Goal: Task Accomplishment & Management: Manage account settings

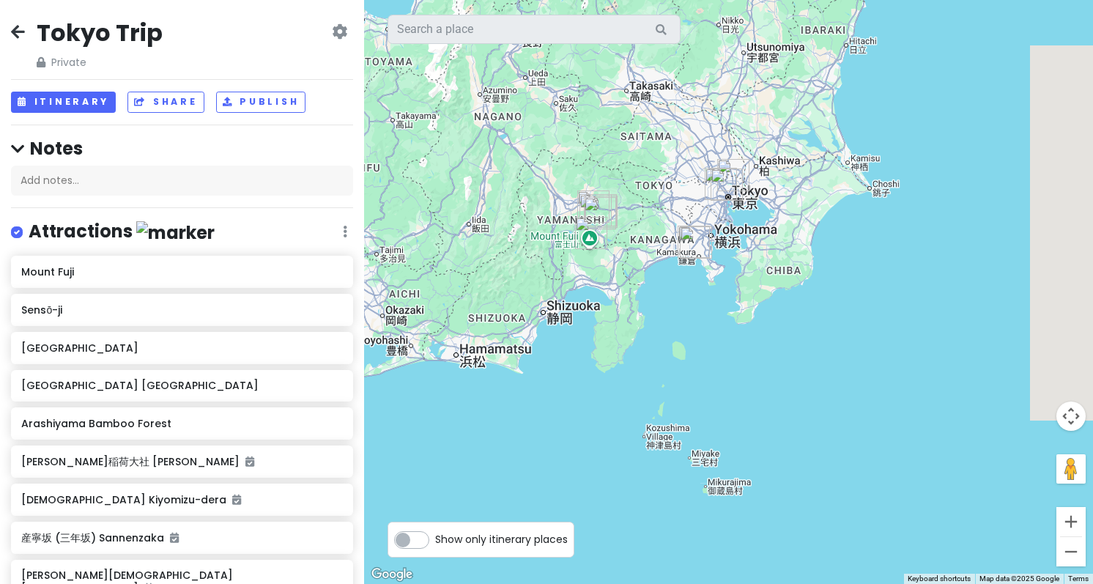
drag, startPoint x: 902, startPoint y: 241, endPoint x: 549, endPoint y: 224, distance: 352.8
click at [549, 226] on div at bounding box center [728, 292] width 729 height 584
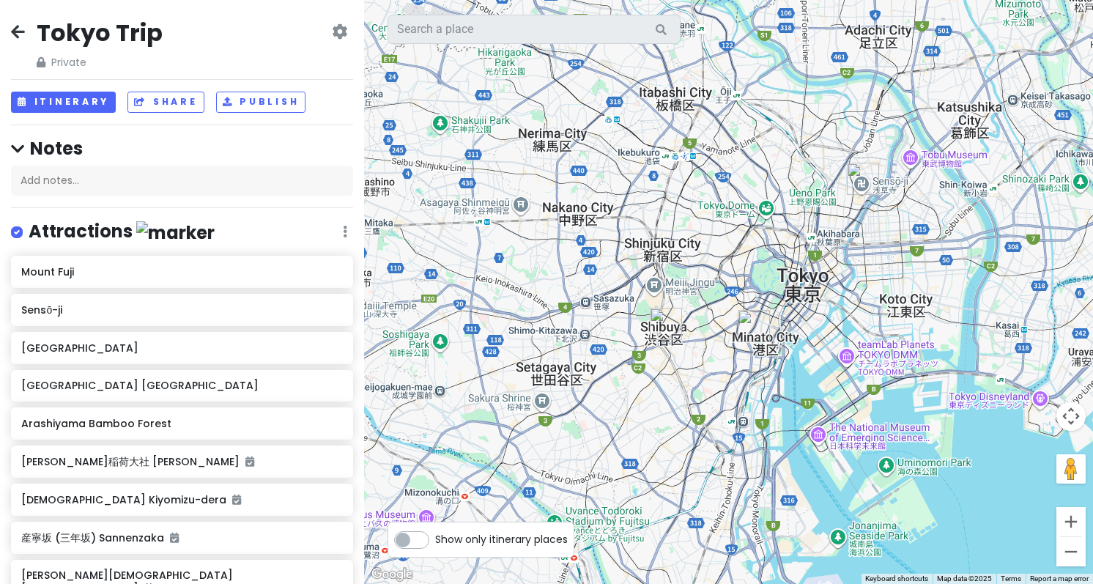
drag, startPoint x: 599, startPoint y: 267, endPoint x: 659, endPoint y: 226, distance: 72.7
click at [659, 226] on div at bounding box center [728, 292] width 729 height 584
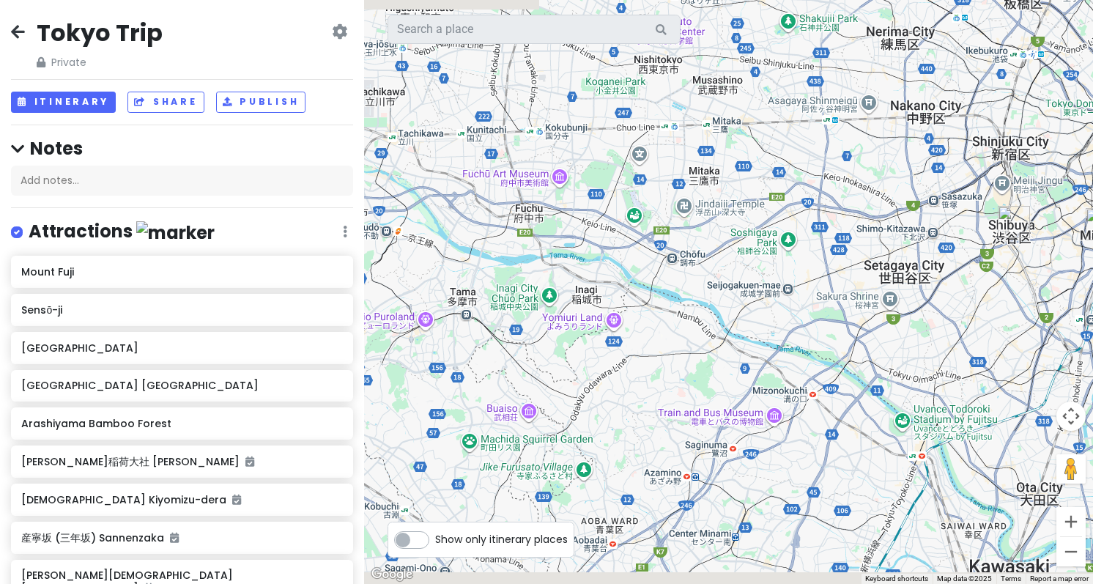
drag, startPoint x: 742, startPoint y: 292, endPoint x: 1114, endPoint y: 193, distance: 385.2
click at [1092, 193] on html "Tokyo Trip Private Change Dates Make a Copy Delete Trip Go Pro ⚡️ Give Feedback…" at bounding box center [546, 292] width 1093 height 584
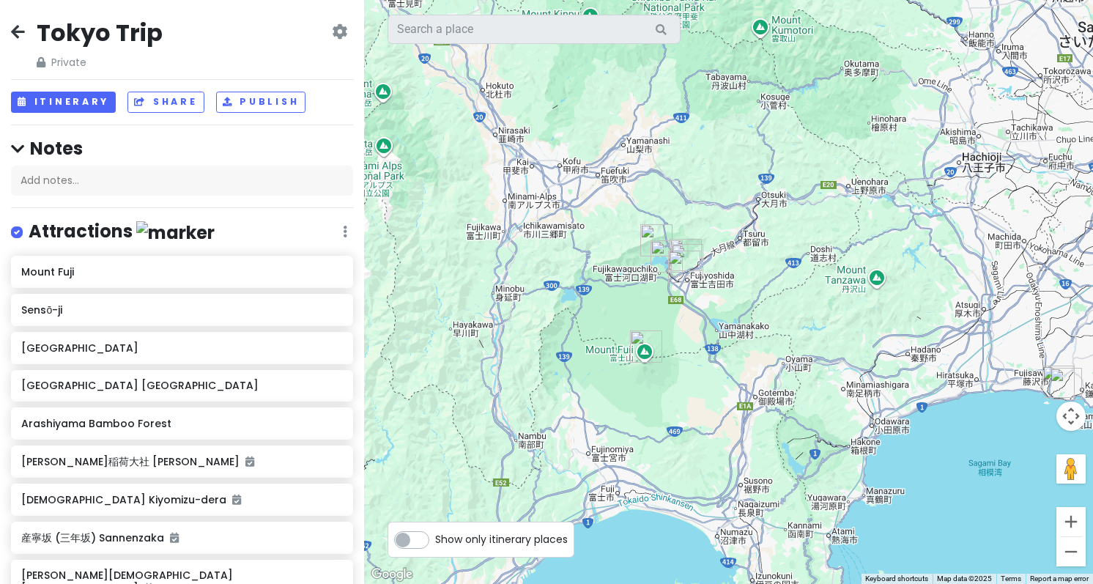
drag, startPoint x: 535, startPoint y: 279, endPoint x: 799, endPoint y: 178, distance: 282.4
click at [799, 178] on div at bounding box center [728, 292] width 729 height 584
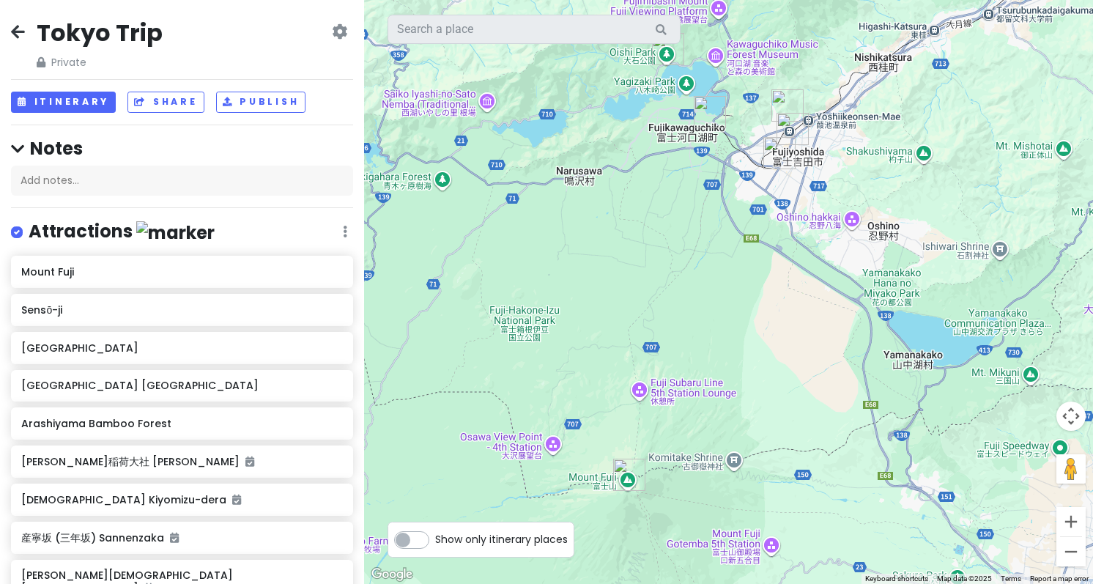
drag, startPoint x: 711, startPoint y: 266, endPoint x: 739, endPoint y: 231, distance: 44.8
click at [739, 231] on div at bounding box center [728, 292] width 729 height 584
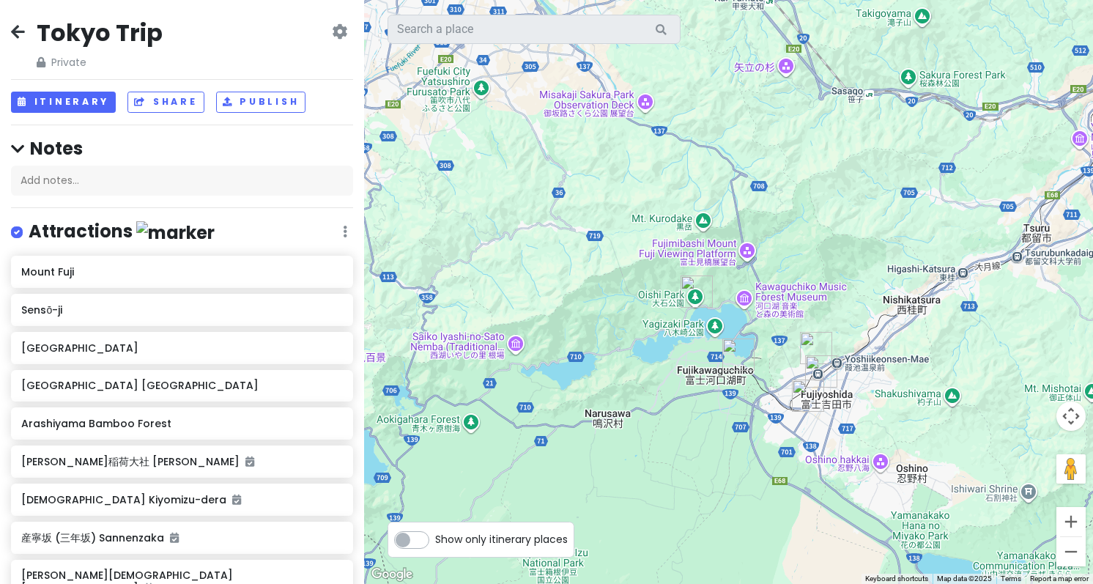
drag, startPoint x: 723, startPoint y: 201, endPoint x: 752, endPoint y: 448, distance: 248.5
click at [752, 448] on div at bounding box center [728, 292] width 729 height 584
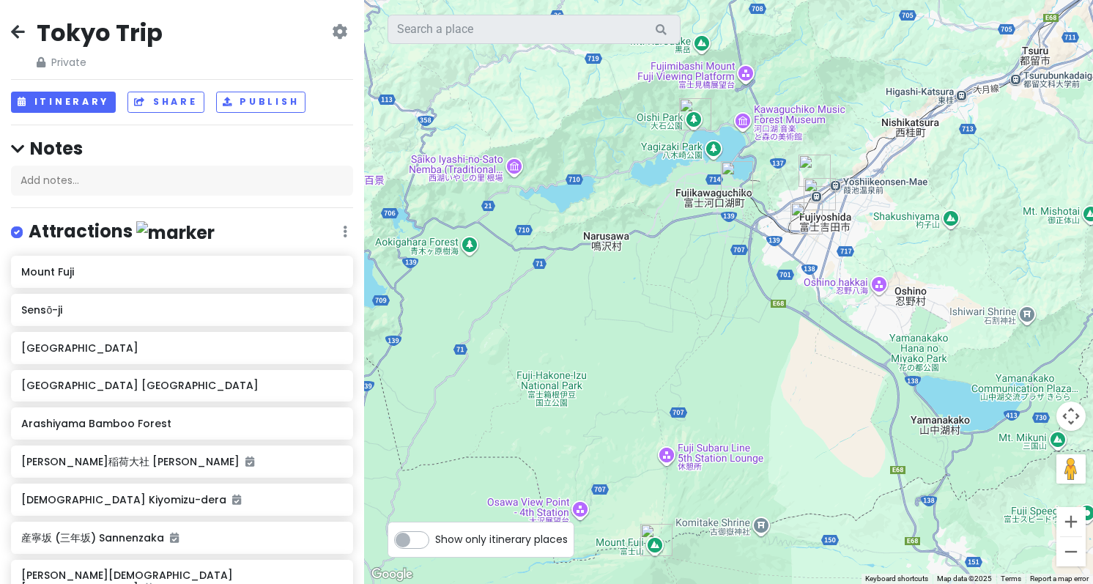
drag, startPoint x: 881, startPoint y: 419, endPoint x: 882, endPoint y: 234, distance: 185.3
click at [881, 234] on div at bounding box center [728, 292] width 729 height 584
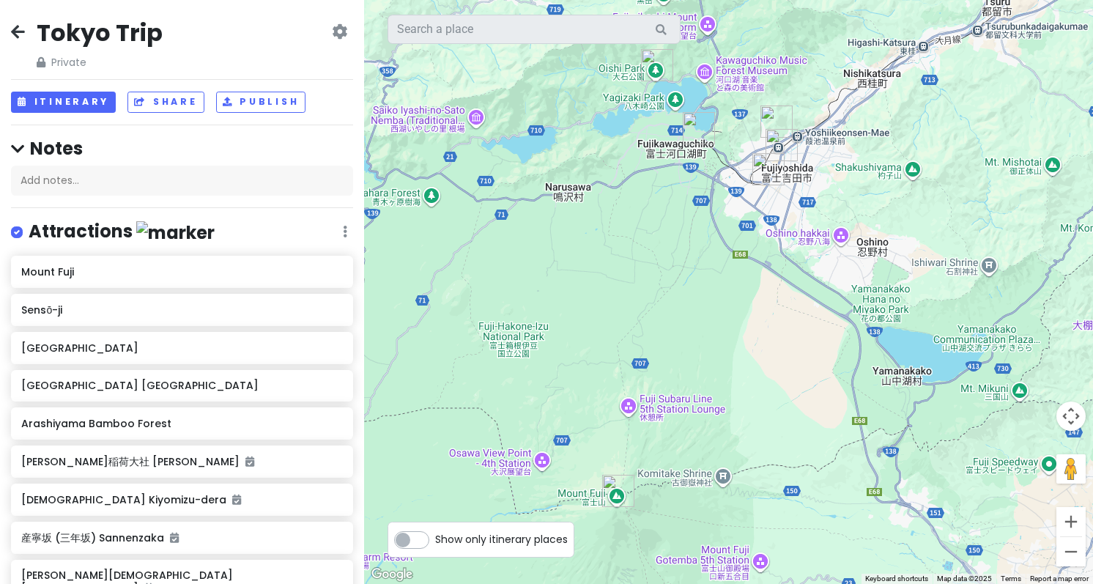
drag, startPoint x: 807, startPoint y: 385, endPoint x: 773, endPoint y: 198, distance: 190.7
click at [773, 198] on div at bounding box center [728, 292] width 729 height 584
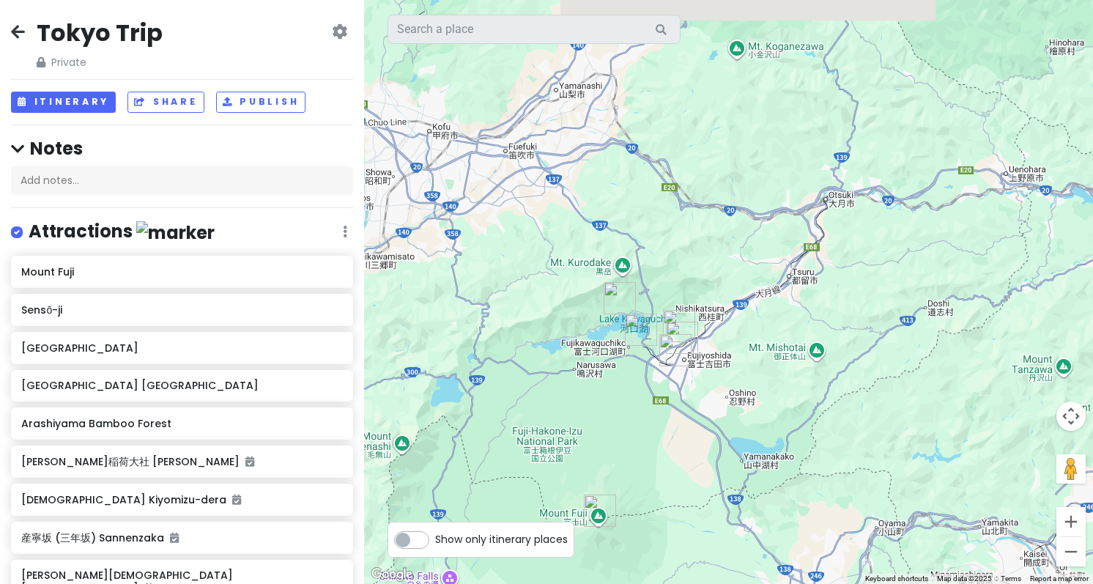
drag, startPoint x: 778, startPoint y: 145, endPoint x: 692, endPoint y: 341, distance: 214.2
click at [692, 341] on img "Hikawa Clock Shop" at bounding box center [682, 338] width 32 height 32
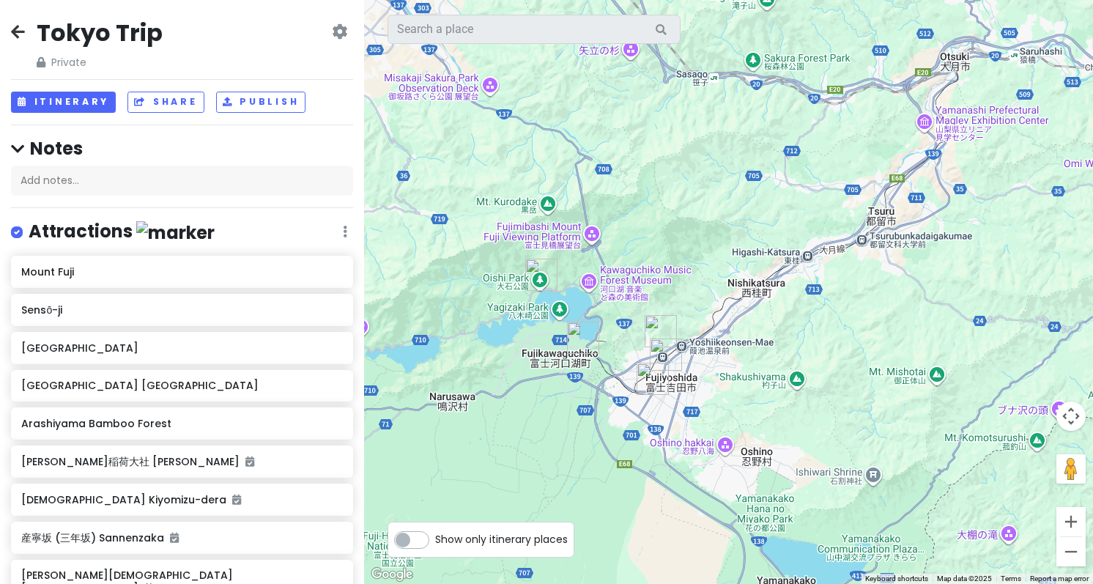
click at [668, 333] on img "Arakurayama Sengen Park Observation Deck" at bounding box center [661, 331] width 32 height 32
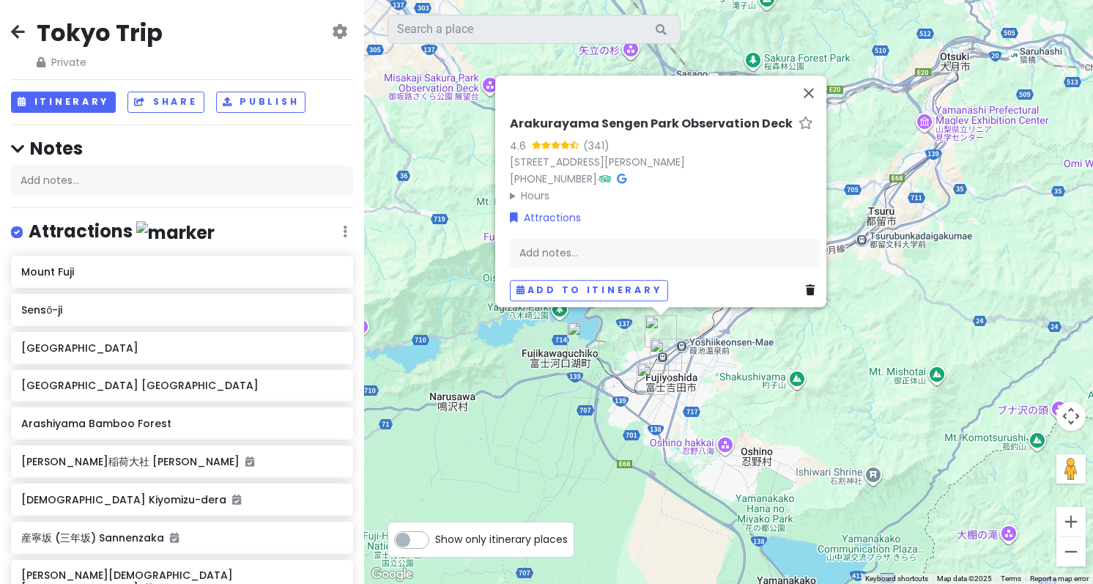
click at [735, 396] on div "[PERSON_NAME] Park Observation Deck 4.6 (341) [STREET_ADDRESS][PERSON_NAME][PER…" at bounding box center [728, 292] width 729 height 584
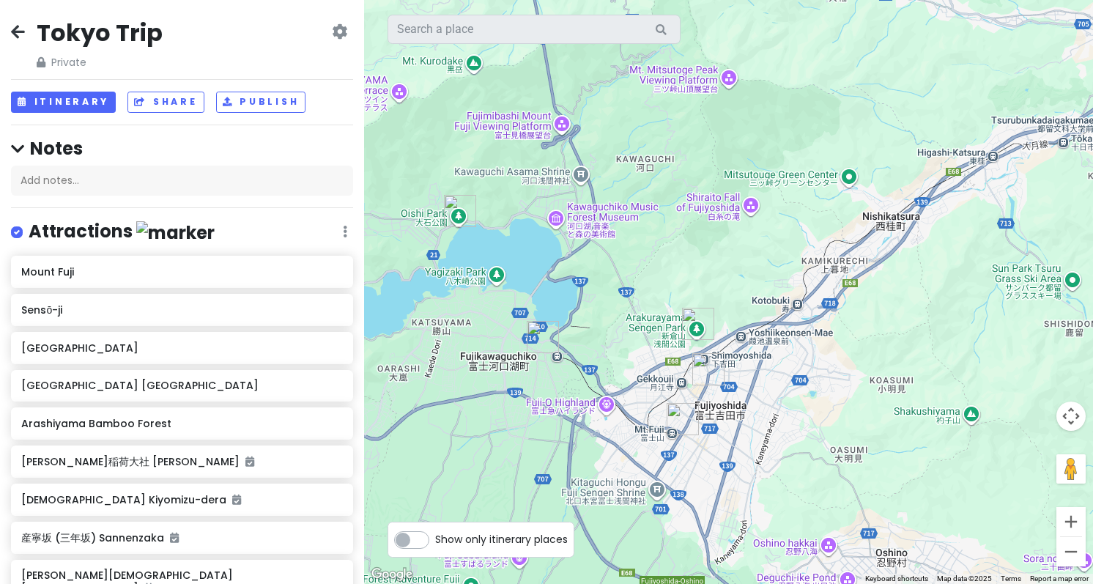
click at [458, 199] on img "Oishi Park" at bounding box center [460, 211] width 32 height 32
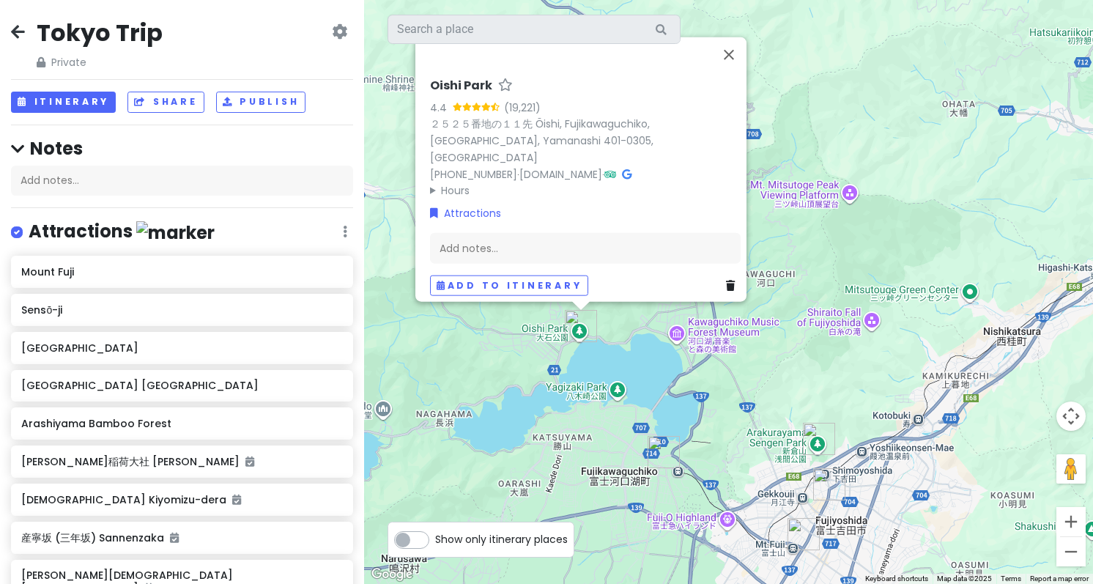
click at [727, 280] on icon at bounding box center [730, 285] width 9 height 10
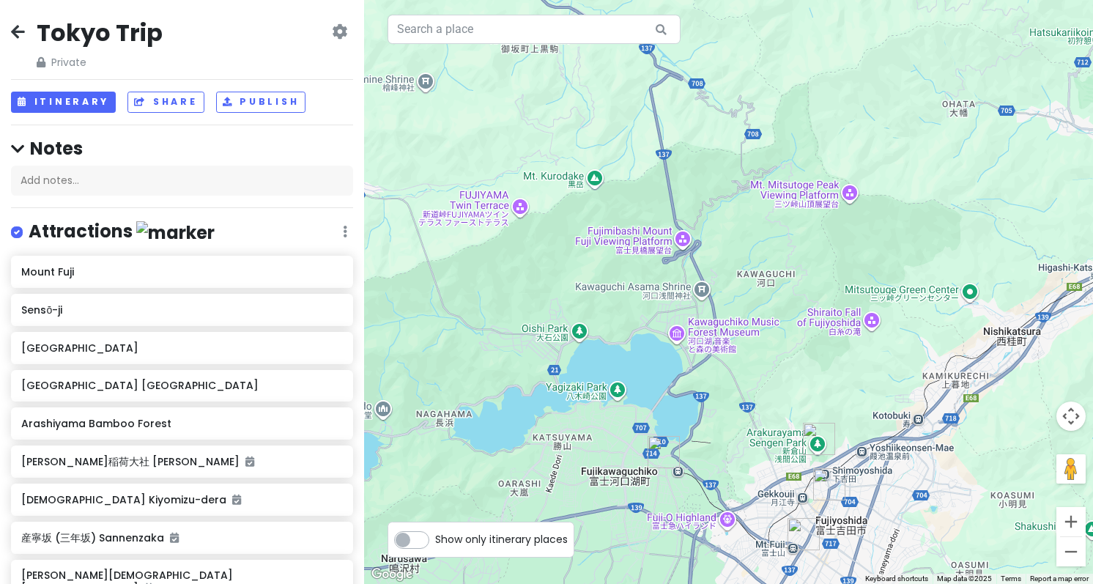
click at [818, 440] on img "Arakurayama Sengen Park Observation Deck" at bounding box center [819, 439] width 32 height 32
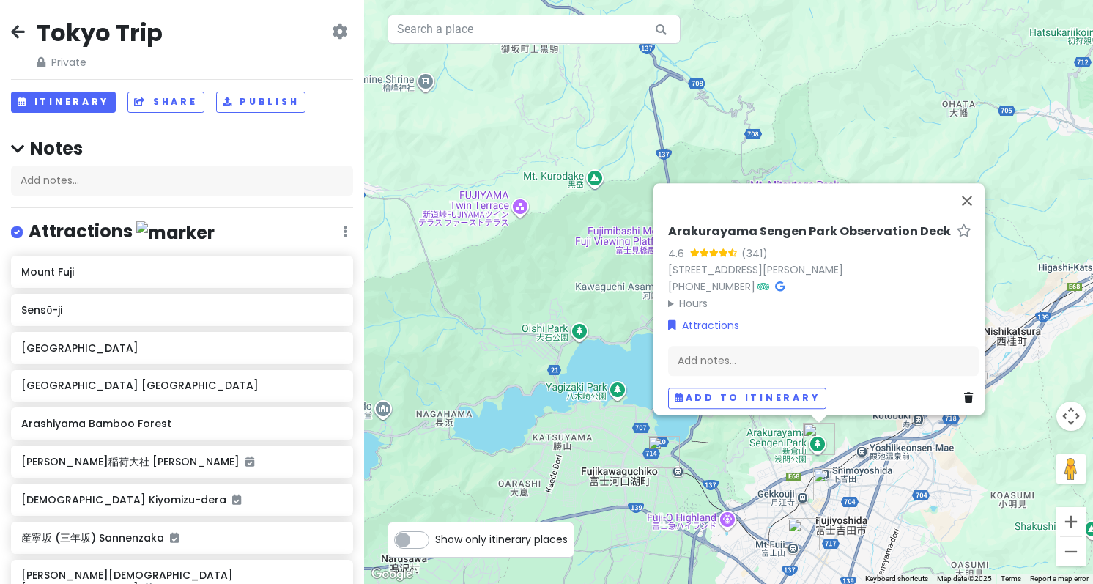
click at [964, 393] on icon at bounding box center [968, 398] width 9 height 10
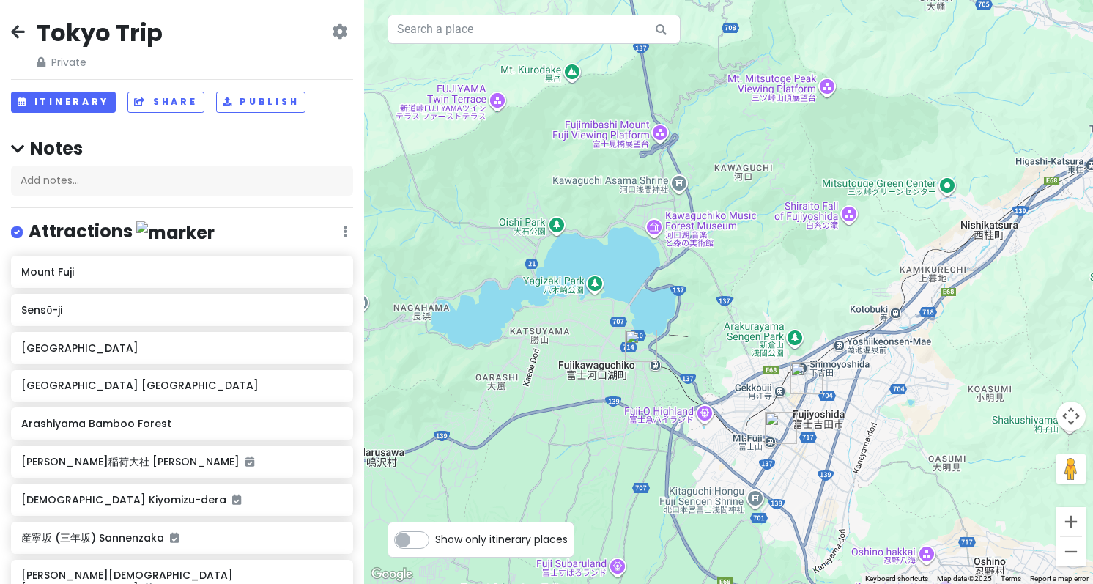
drag, startPoint x: 694, startPoint y: 484, endPoint x: 672, endPoint y: 371, distance: 115.8
click at [672, 371] on div at bounding box center [728, 292] width 729 height 584
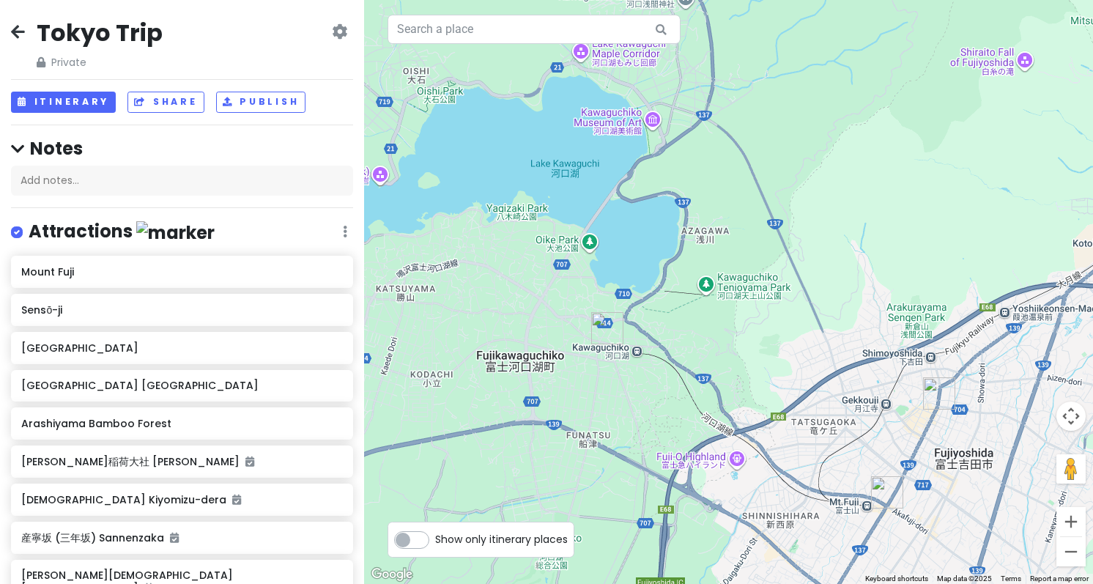
click at [606, 333] on img "Fujisan Shokupan" at bounding box center [607, 328] width 32 height 32
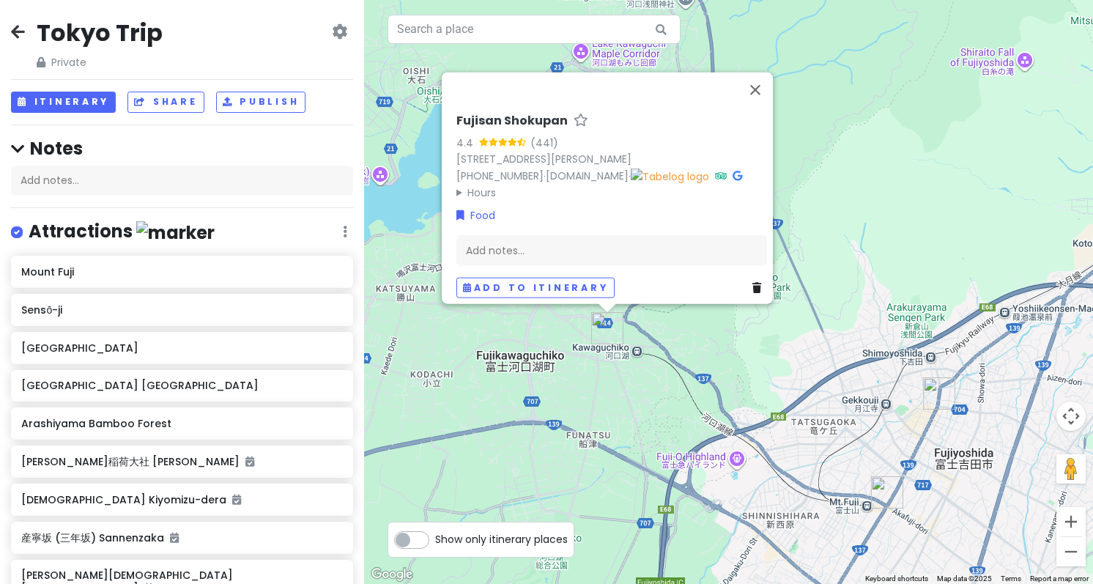
click at [752, 282] on icon at bounding box center [756, 287] width 9 height 10
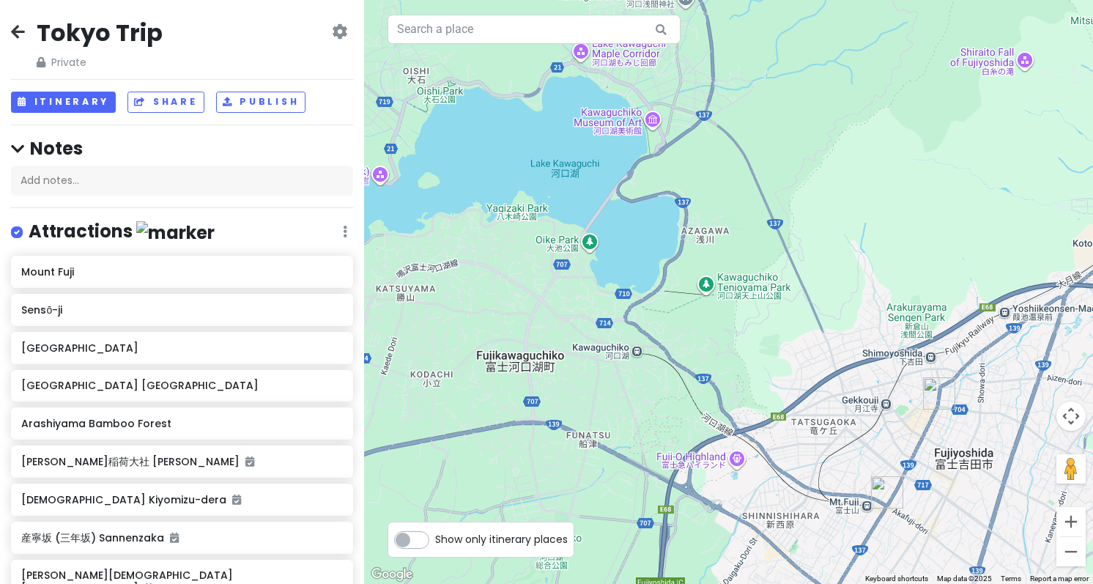
click at [940, 390] on img "Hikawa Clock Shop" at bounding box center [939, 393] width 32 height 32
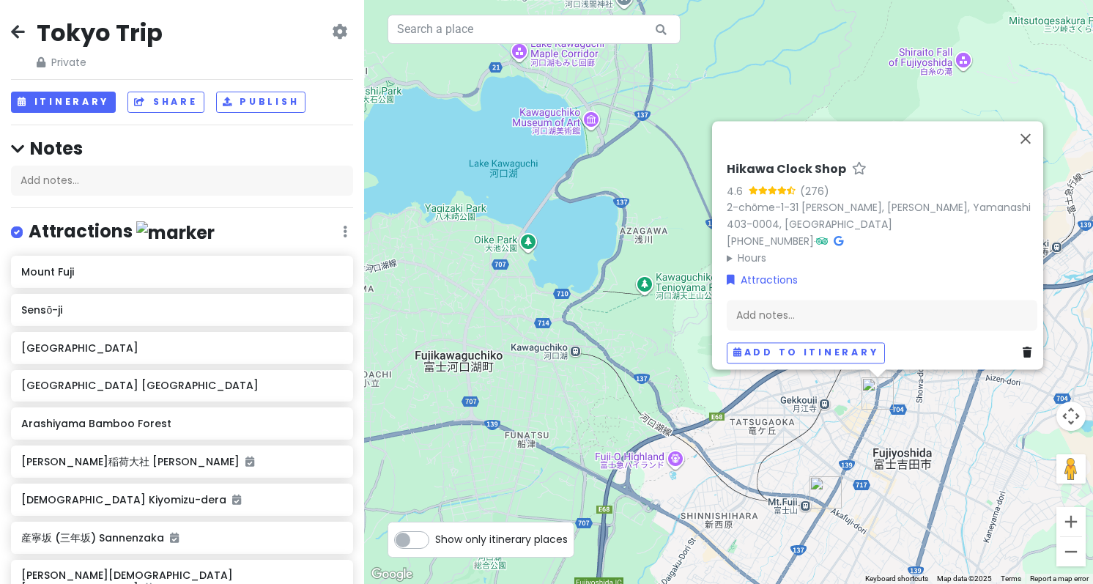
click at [1023, 347] on icon at bounding box center [1027, 352] width 9 height 10
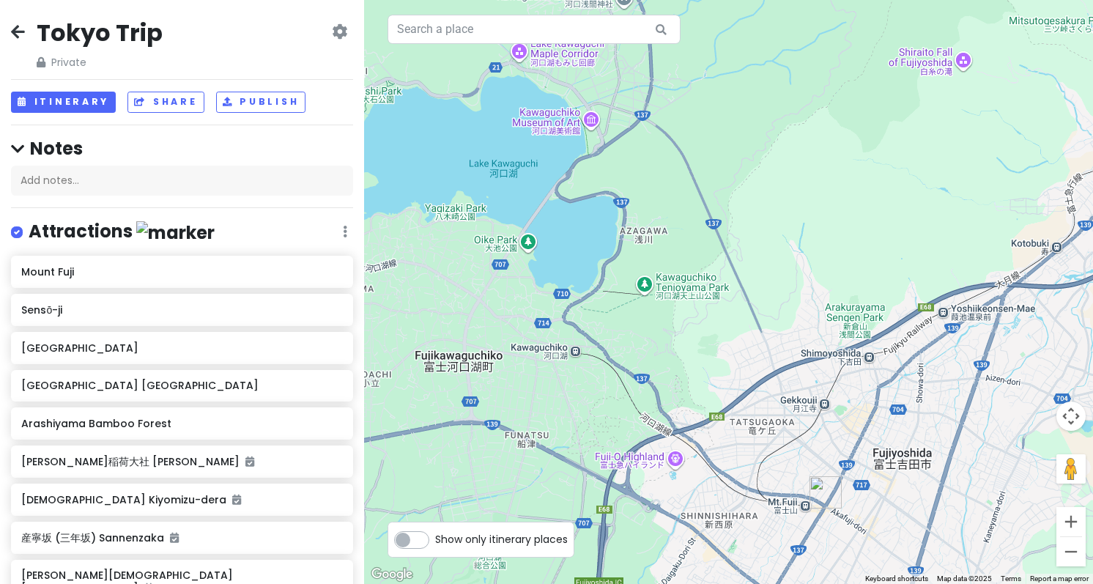
click at [819, 490] on img "Kanadorii" at bounding box center [825, 492] width 32 height 32
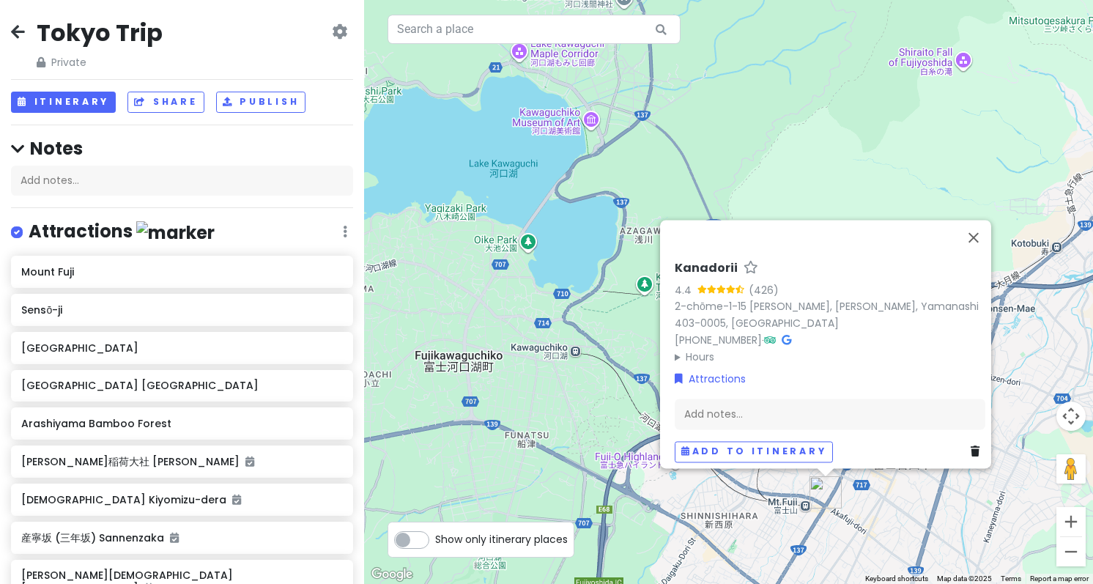
click at [971, 446] on icon at bounding box center [975, 451] width 9 height 10
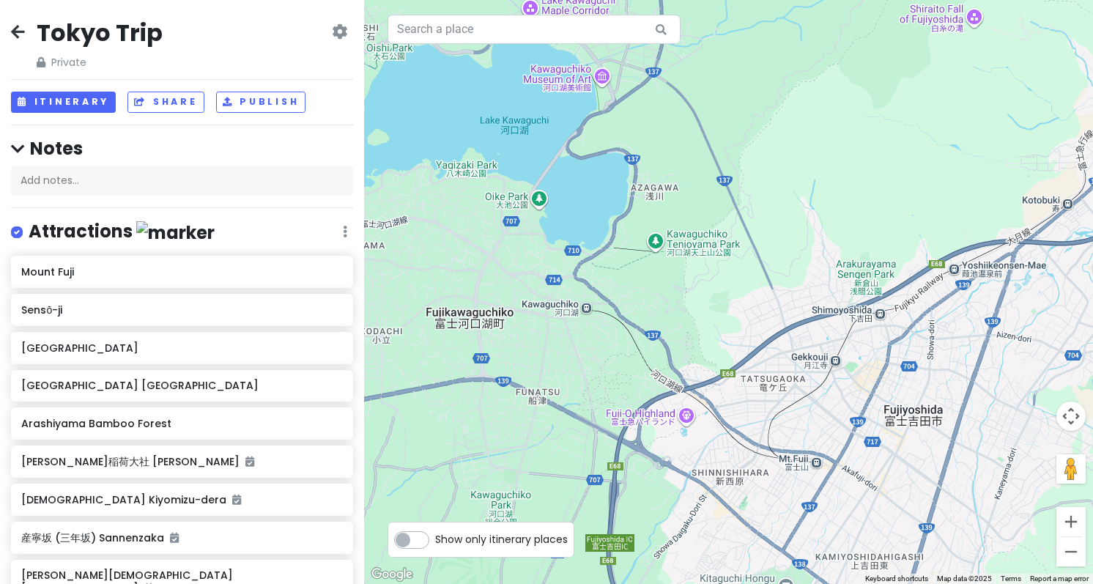
drag, startPoint x: 506, startPoint y: 401, endPoint x: 589, endPoint y: 114, distance: 298.8
click at [587, 116] on div "To navigate, press the arrow keys." at bounding box center [728, 292] width 729 height 584
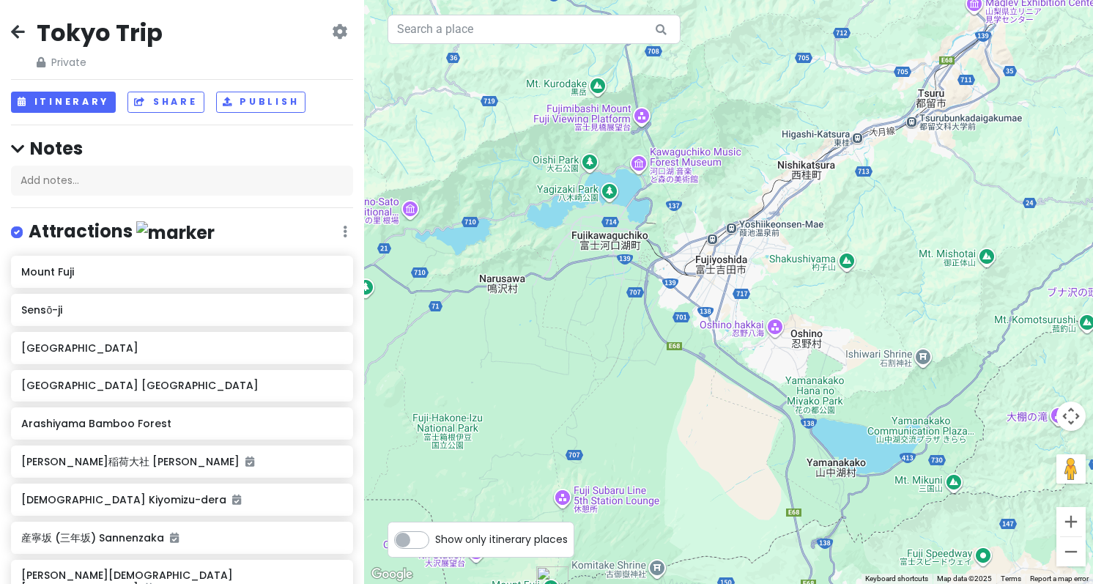
drag, startPoint x: 629, startPoint y: 396, endPoint x: 631, endPoint y: 371, distance: 25.0
click at [631, 371] on div "To navigate, press the arrow keys." at bounding box center [728, 292] width 729 height 584
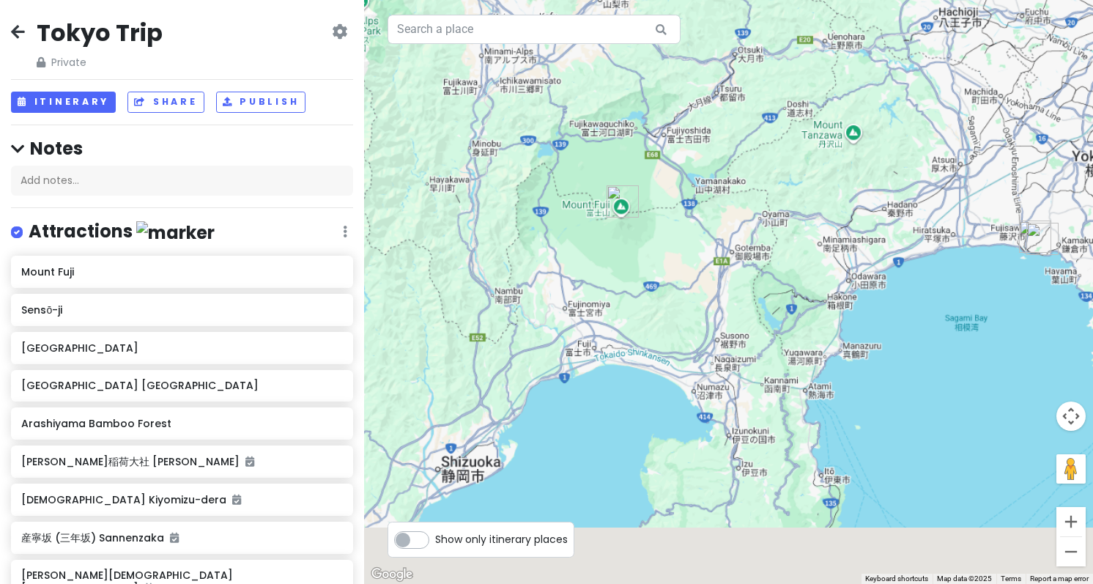
drag, startPoint x: 647, startPoint y: 328, endPoint x: 779, endPoint y: 282, distance: 139.7
click at [750, 255] on div "To navigate, press the arrow keys." at bounding box center [728, 292] width 729 height 584
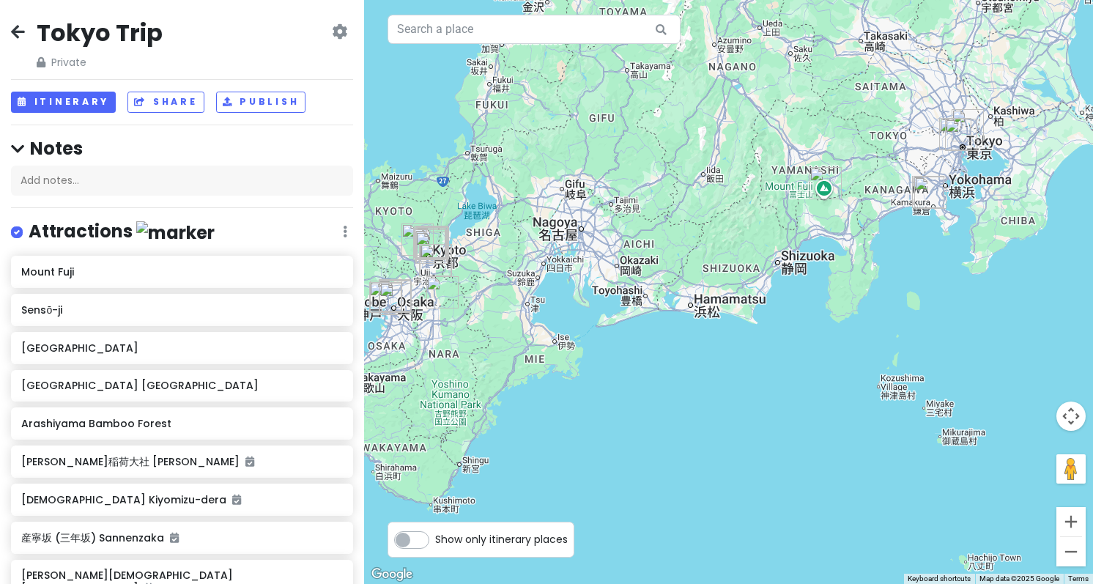
drag, startPoint x: 612, startPoint y: 237, endPoint x: 669, endPoint y: 184, distance: 78.3
click at [669, 184] on div "To navigate, press the arrow keys." at bounding box center [728, 292] width 729 height 584
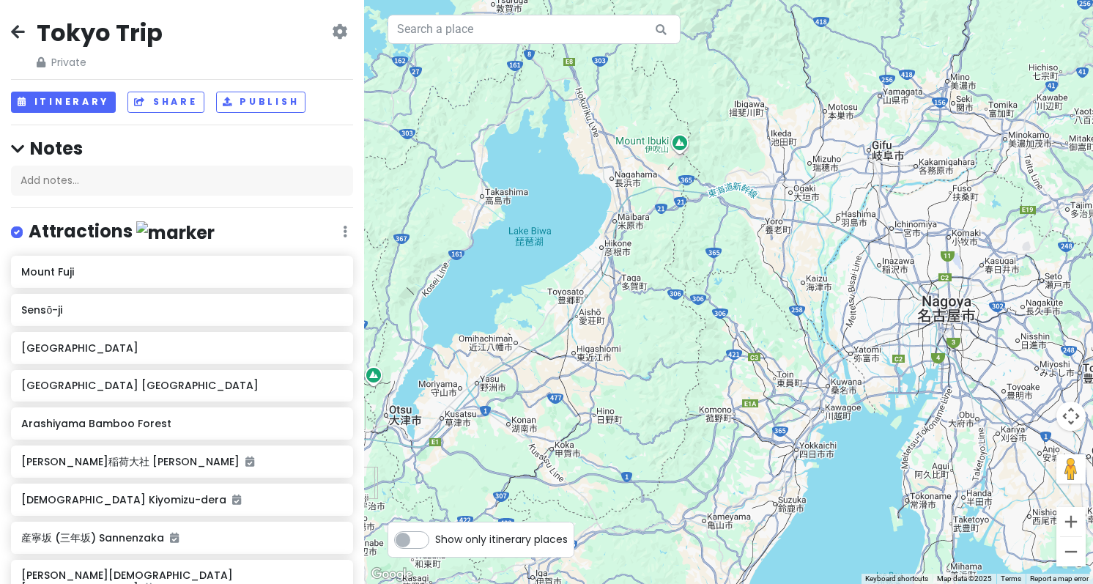
drag, startPoint x: 584, startPoint y: 279, endPoint x: 464, endPoint y: 523, distance: 271.9
click at [461, 526] on div "← Move left → Move right ↑ Move up ↓ Move down + Zoom in - Zoom out Home Jump l…" at bounding box center [728, 292] width 729 height 584
click at [628, 394] on div "To navigate, press the arrow keys." at bounding box center [728, 292] width 729 height 584
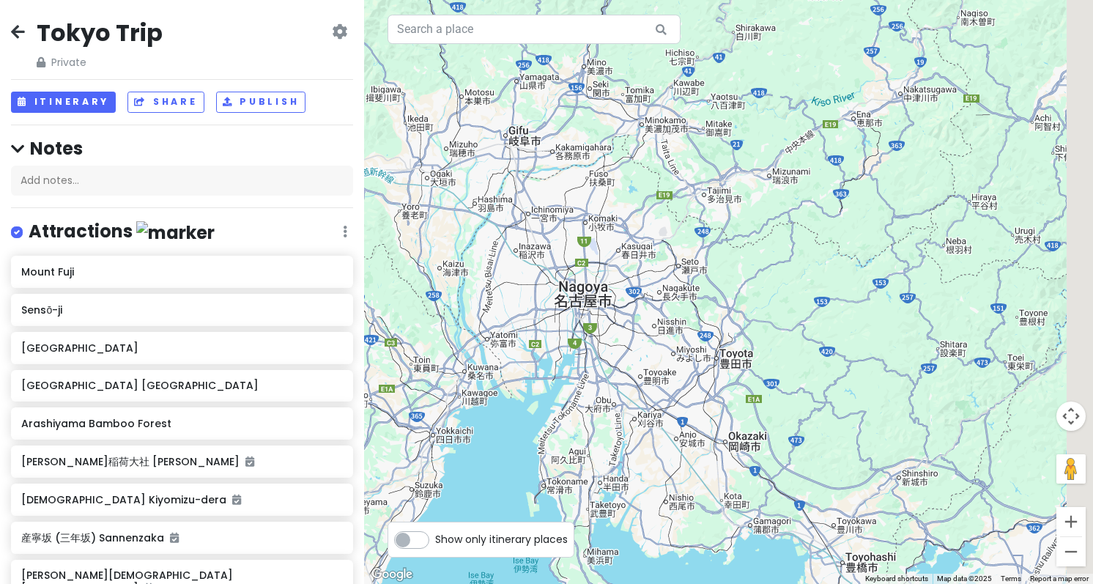
drag, startPoint x: 936, startPoint y: 391, endPoint x: 846, endPoint y: 385, distance: 90.3
click at [849, 386] on div "To navigate, press the arrow keys." at bounding box center [728, 292] width 729 height 584
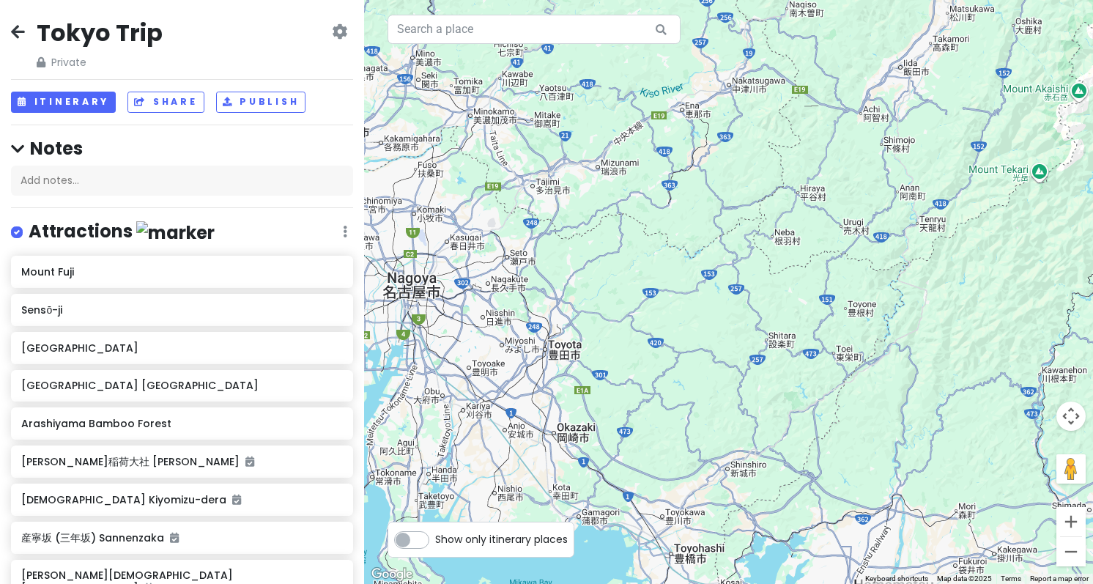
drag, startPoint x: 751, startPoint y: 376, endPoint x: 743, endPoint y: 377, distance: 8.2
click at [743, 377] on div "To navigate, press the arrow keys." at bounding box center [728, 292] width 729 height 584
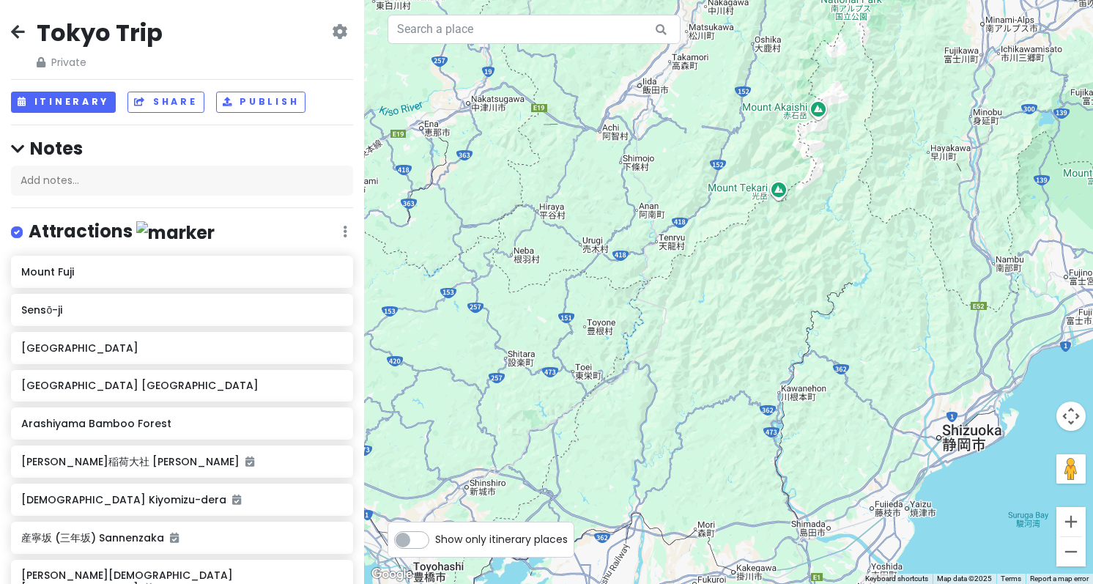
drag, startPoint x: 833, startPoint y: 363, endPoint x: 697, endPoint y: 363, distance: 136.3
click at [735, 366] on div "To navigate, press the arrow keys." at bounding box center [728, 292] width 729 height 584
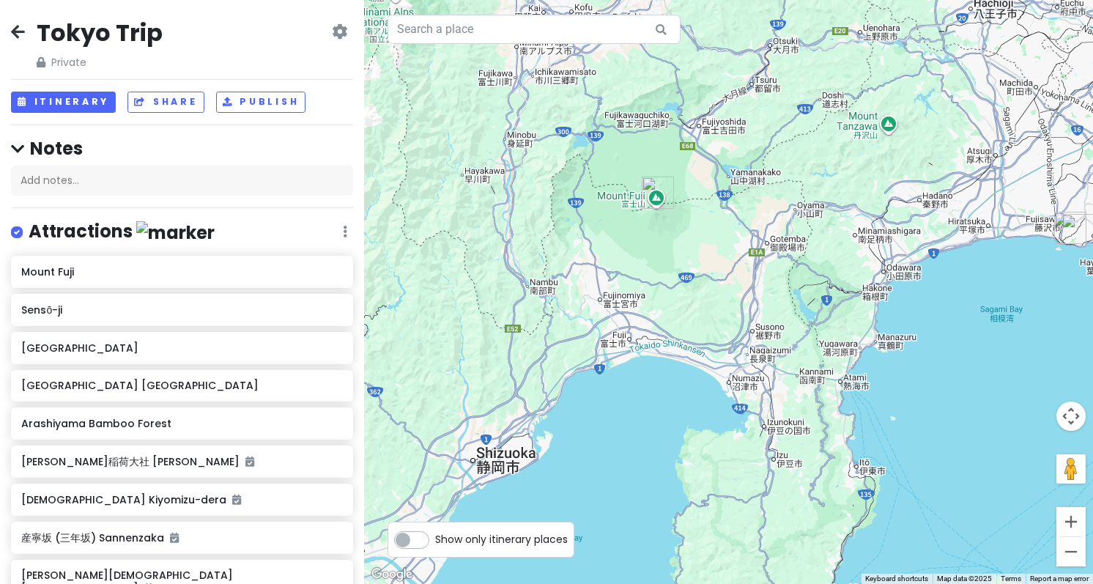
drag, startPoint x: 781, startPoint y: 357, endPoint x: 636, endPoint y: 442, distance: 167.7
click at [636, 442] on div "To navigate, press the arrow keys." at bounding box center [728, 292] width 729 height 584
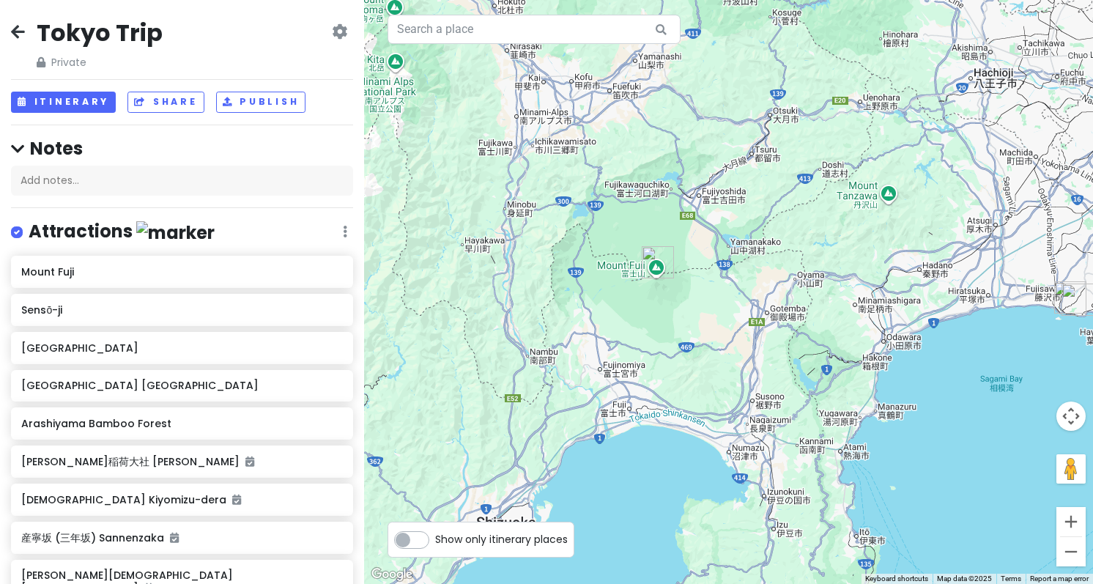
click at [661, 262] on img "Mount Fuji" at bounding box center [658, 262] width 32 height 32
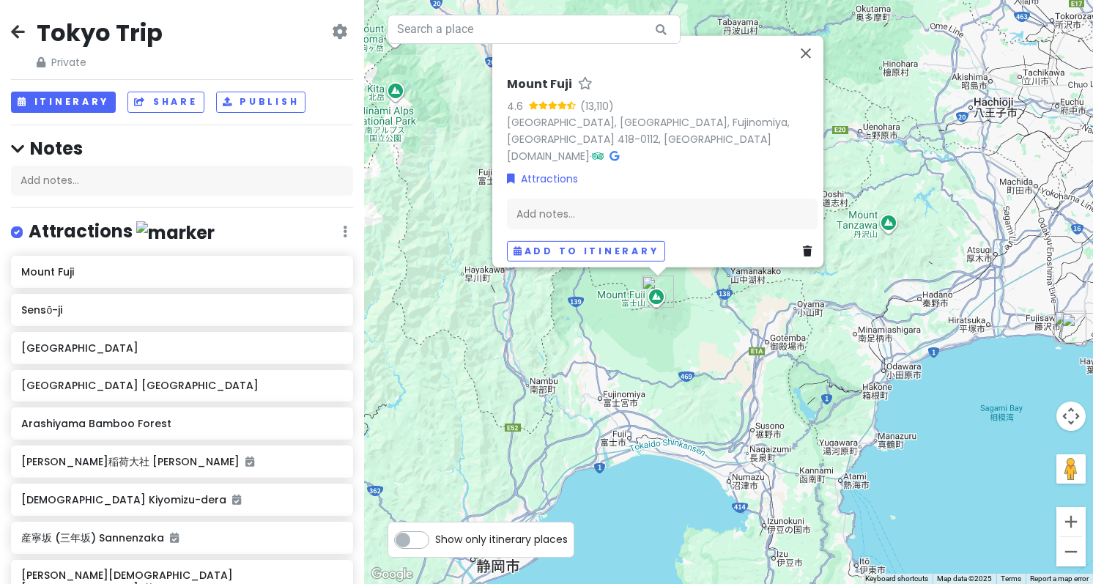
click at [803, 245] on icon at bounding box center [807, 250] width 9 height 10
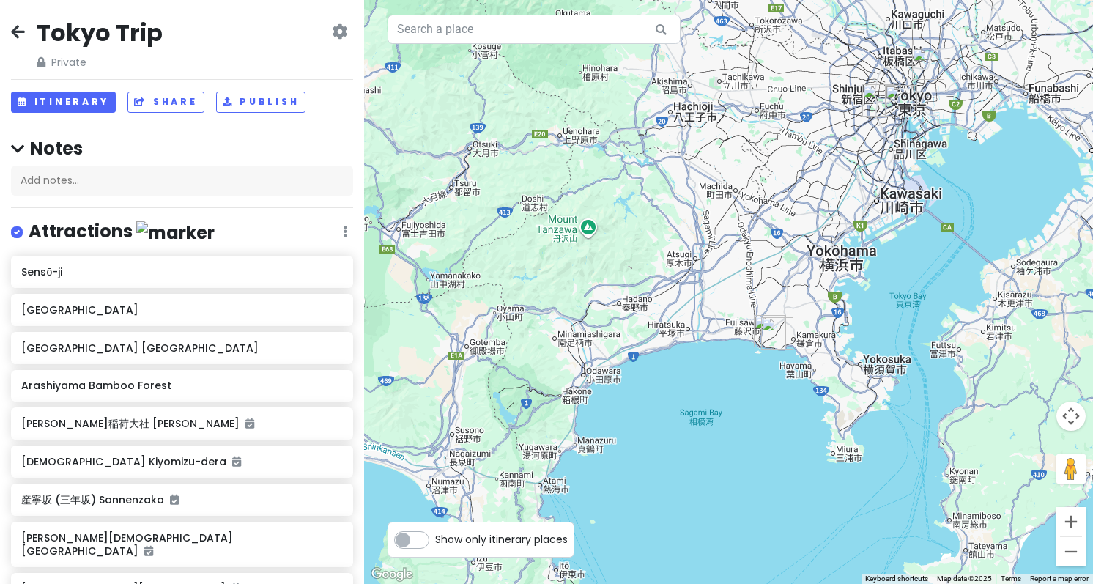
drag, startPoint x: 853, startPoint y: 371, endPoint x: 525, endPoint y: 375, distance: 327.5
click at [522, 378] on div at bounding box center [728, 292] width 729 height 584
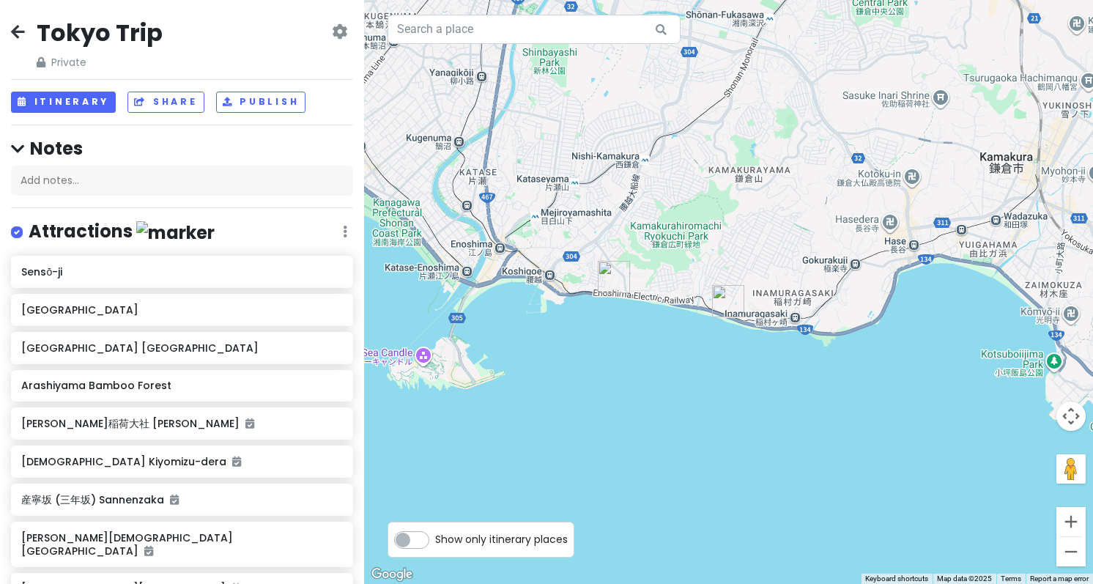
click at [724, 300] on img "七里ヶ浜 Shichirigahama Beach" at bounding box center [728, 301] width 32 height 32
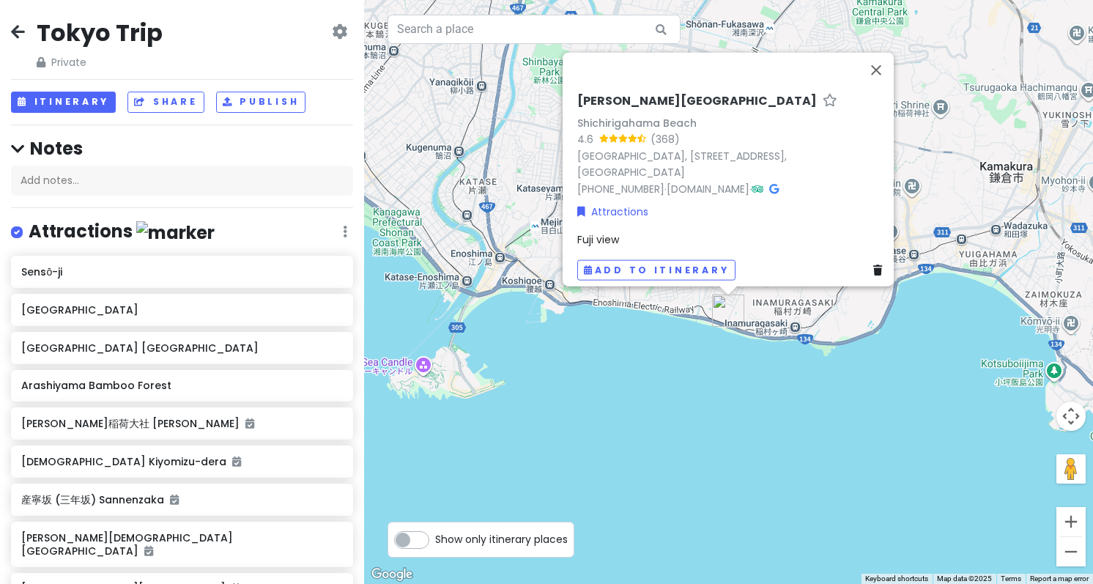
click at [643, 360] on div "[PERSON_NAME][GEOGRAPHIC_DATA] 4.6 (368) [GEOGRAPHIC_DATA], [STREET_ADDRESS], […" at bounding box center [728, 292] width 729 height 584
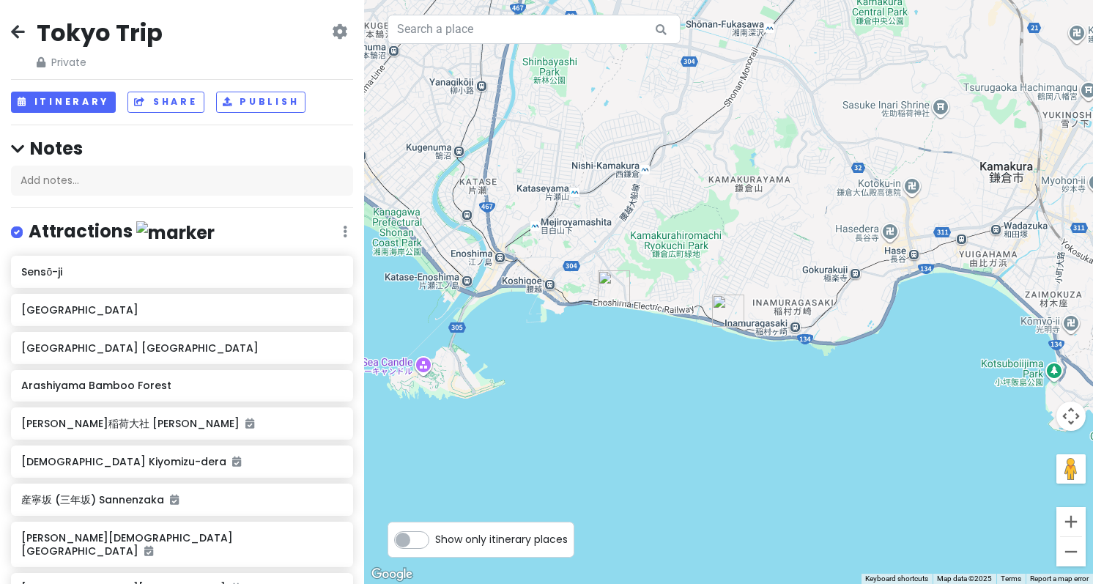
click at [609, 292] on img "鎌倉高校前駅 Kamakurakōkō-Mae Station" at bounding box center [614, 286] width 32 height 32
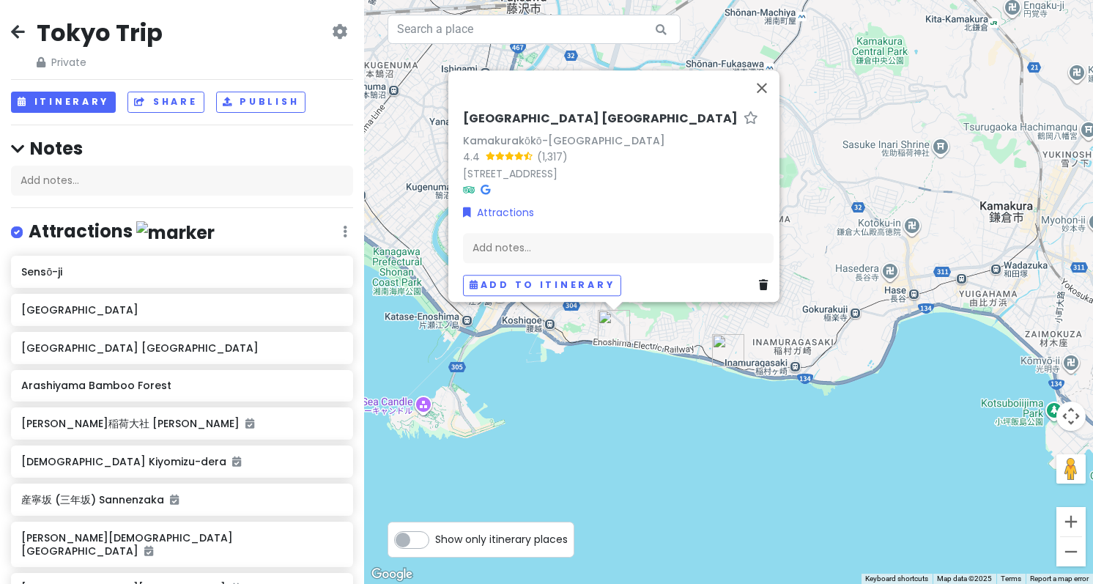
click at [654, 393] on div "[GEOGRAPHIC_DATA] [GEOGRAPHIC_DATA] [GEOGRAPHIC_DATA] 4.4 (1,317) 1 Chome-1 [GE…" at bounding box center [728, 292] width 729 height 584
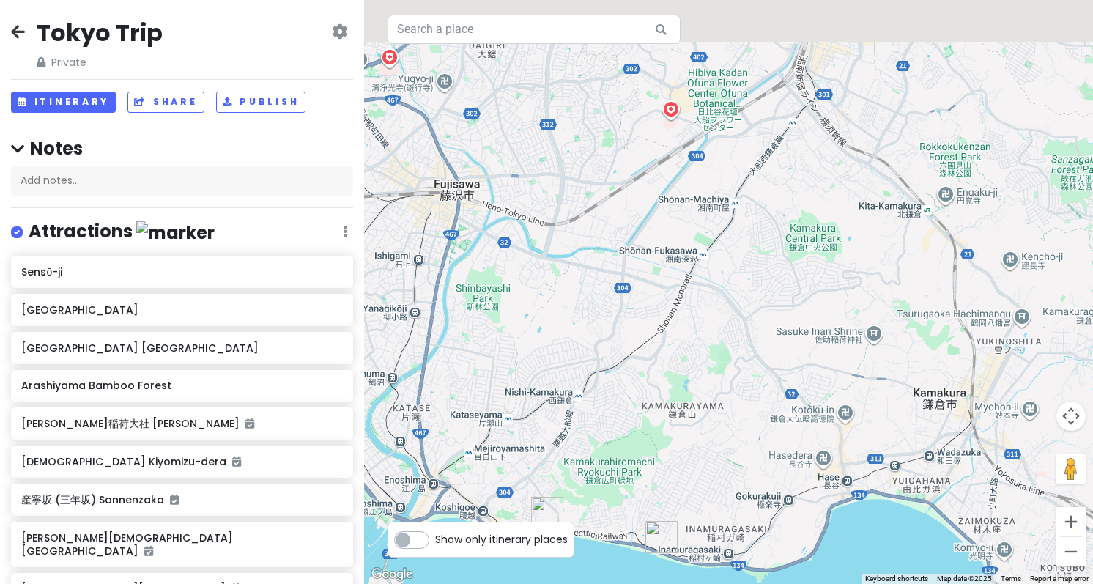
drag, startPoint x: 861, startPoint y: 235, endPoint x: 766, endPoint y: 437, distance: 222.8
click at [775, 431] on div at bounding box center [728, 292] width 729 height 584
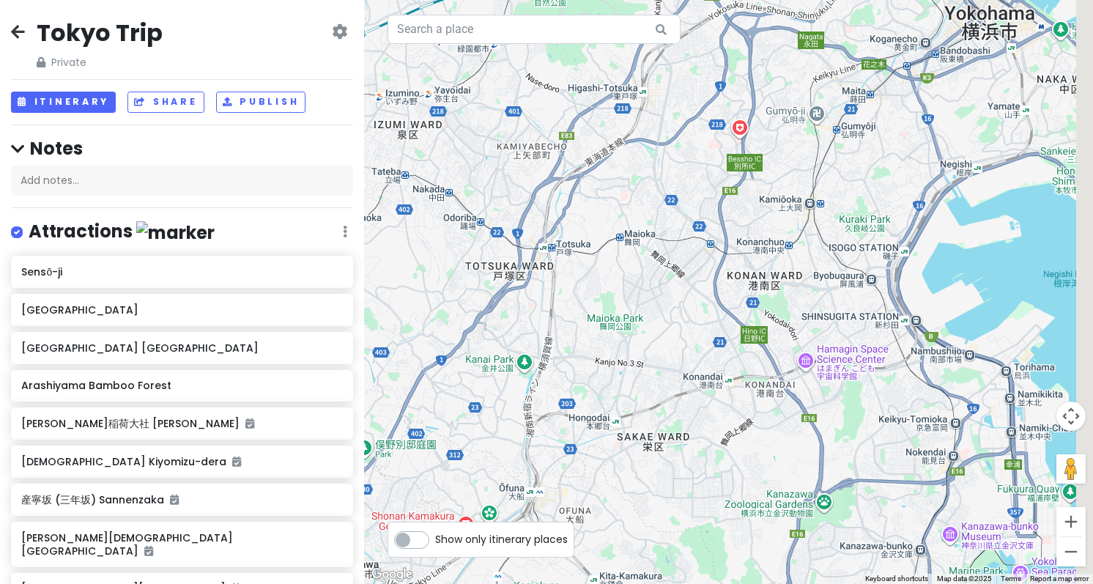
drag, startPoint x: 800, startPoint y: 380, endPoint x: 615, endPoint y: 470, distance: 205.1
click at [621, 467] on div at bounding box center [728, 292] width 729 height 584
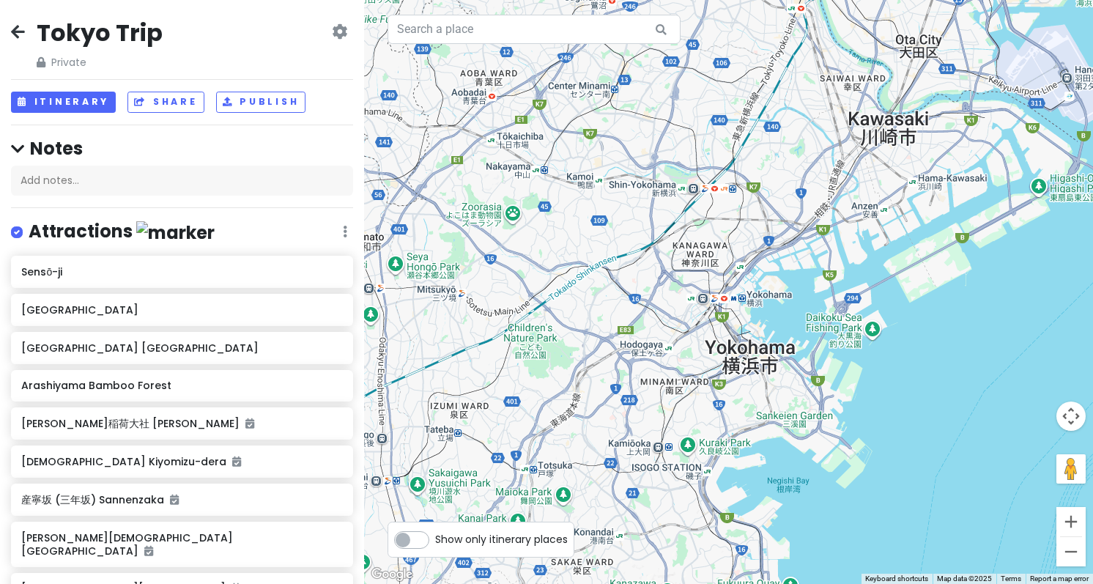
drag, startPoint x: 789, startPoint y: 285, endPoint x: 725, endPoint y: 434, distance: 161.8
click at [725, 434] on div at bounding box center [728, 292] width 729 height 584
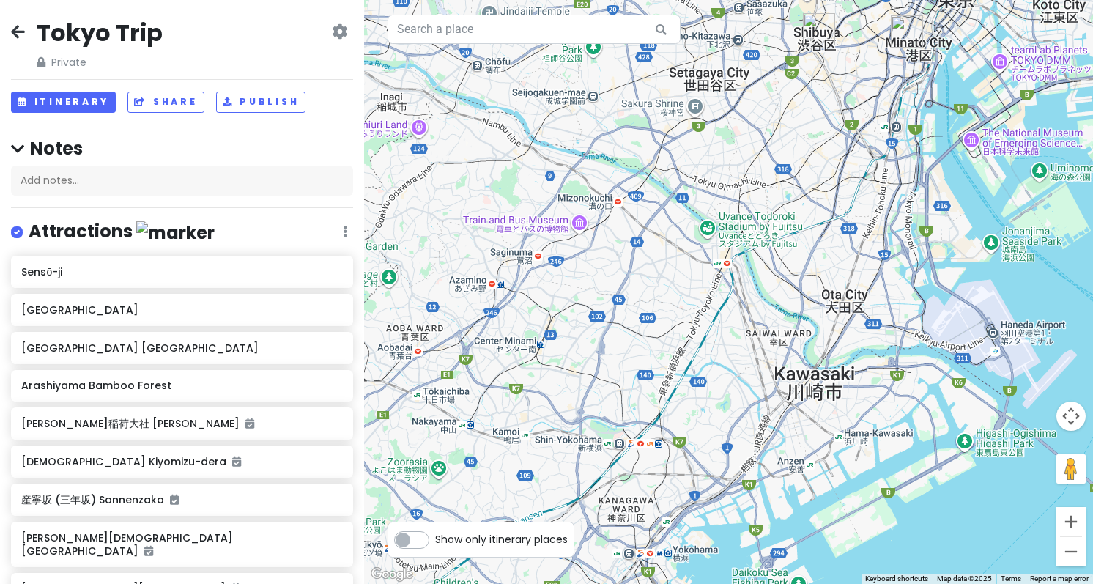
drag, startPoint x: 777, startPoint y: 234, endPoint x: 705, endPoint y: 494, distance: 269.8
click at [705, 494] on div at bounding box center [728, 292] width 729 height 584
drag, startPoint x: 779, startPoint y: 242, endPoint x: 730, endPoint y: 387, distance: 152.4
click at [730, 387] on div at bounding box center [728, 292] width 729 height 584
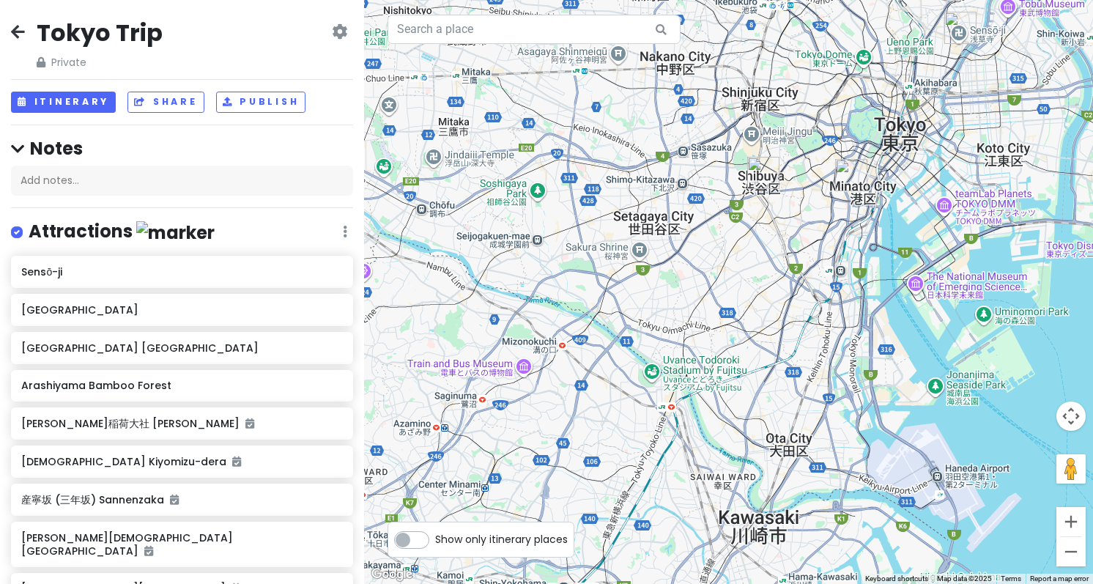
drag, startPoint x: 688, startPoint y: 438, endPoint x: 766, endPoint y: 215, distance: 236.5
click at [752, 236] on div at bounding box center [728, 292] width 729 height 584
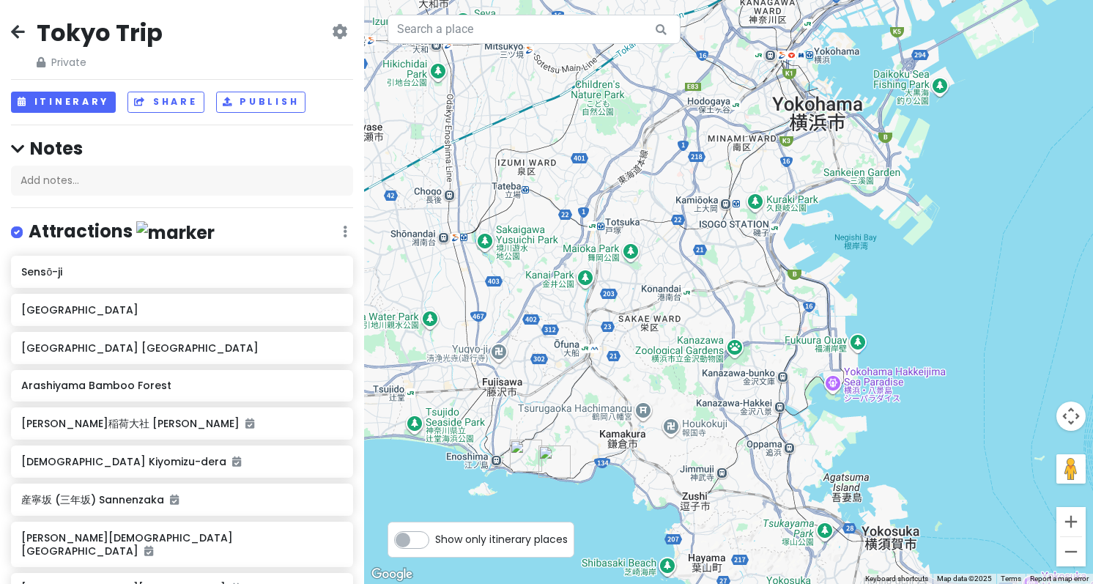
drag, startPoint x: 765, startPoint y: 257, endPoint x: 815, endPoint y: 92, distance: 173.1
click at [815, 92] on div at bounding box center [728, 292] width 729 height 584
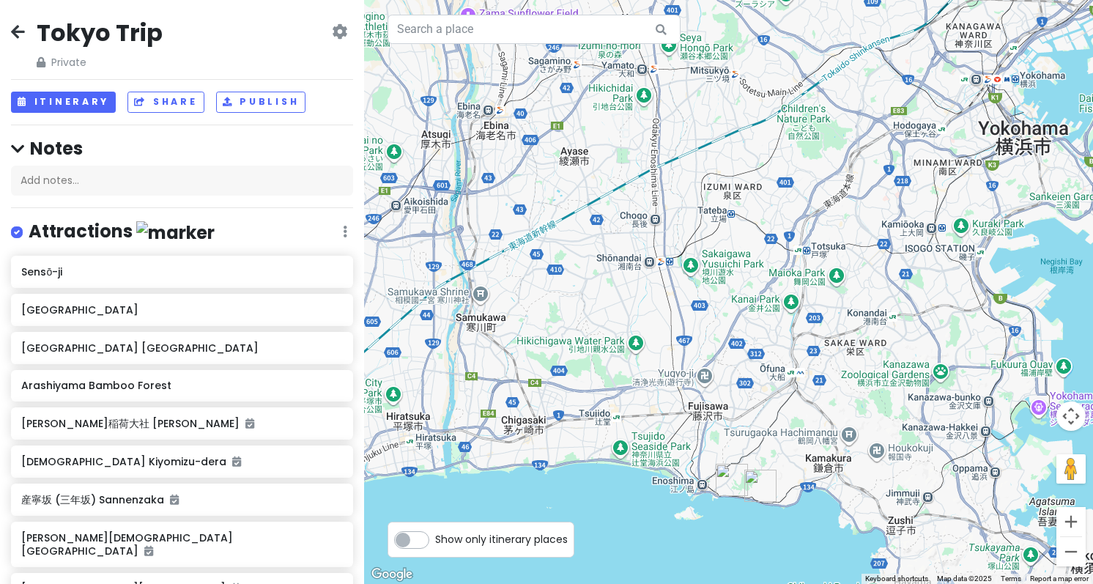
drag, startPoint x: 615, startPoint y: 150, endPoint x: 886, endPoint y: 439, distance: 395.4
click at [886, 439] on div at bounding box center [728, 292] width 729 height 584
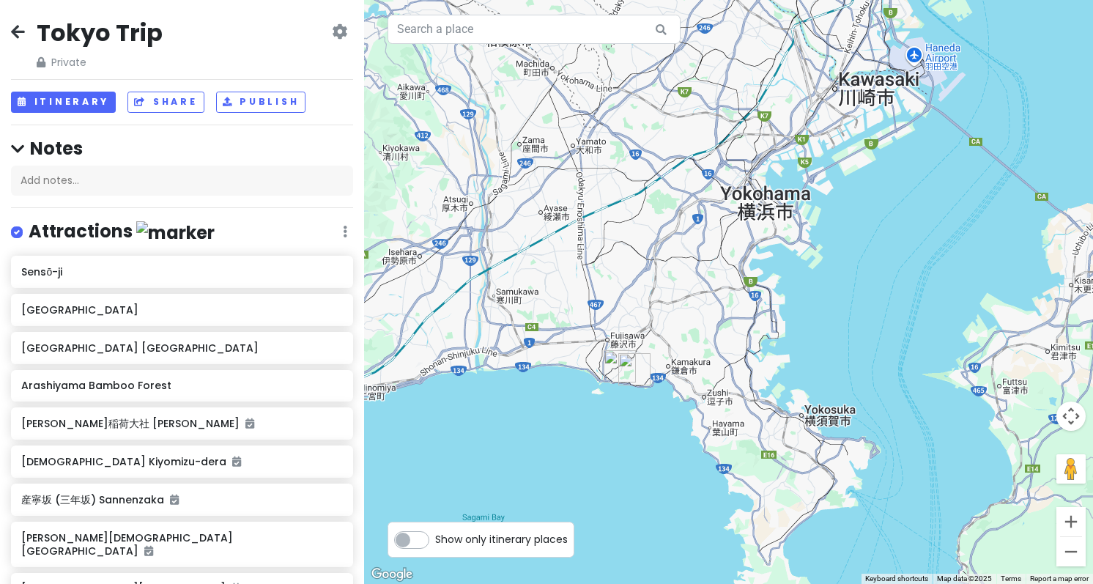
drag, startPoint x: 925, startPoint y: 400, endPoint x: 697, endPoint y: 333, distance: 238.3
click at [697, 333] on div at bounding box center [728, 292] width 729 height 584
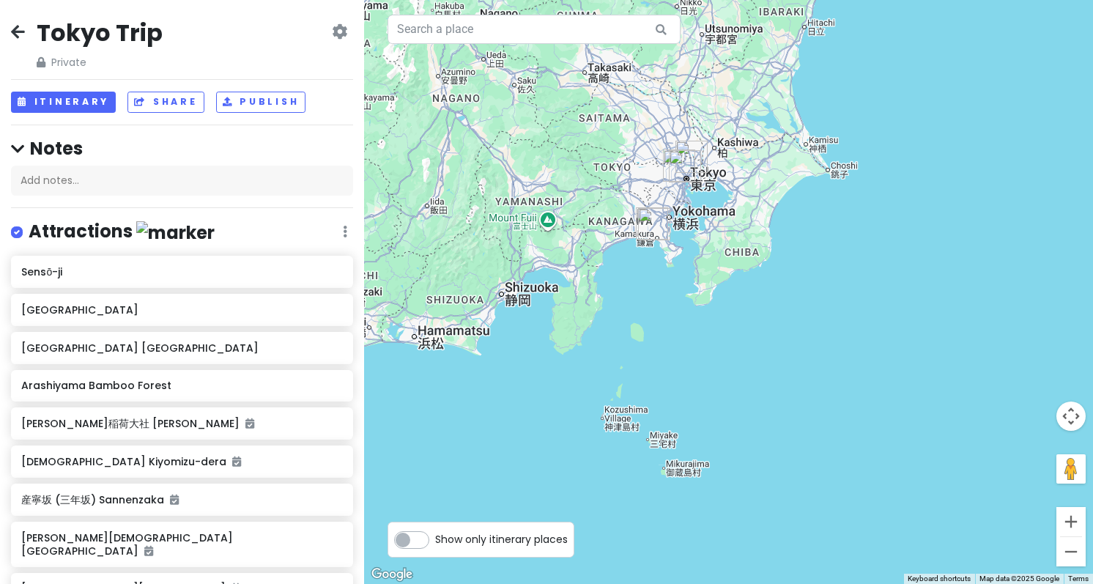
drag, startPoint x: 613, startPoint y: 472, endPoint x: 655, endPoint y: 294, distance: 182.8
click at [655, 294] on div at bounding box center [728, 292] width 729 height 584
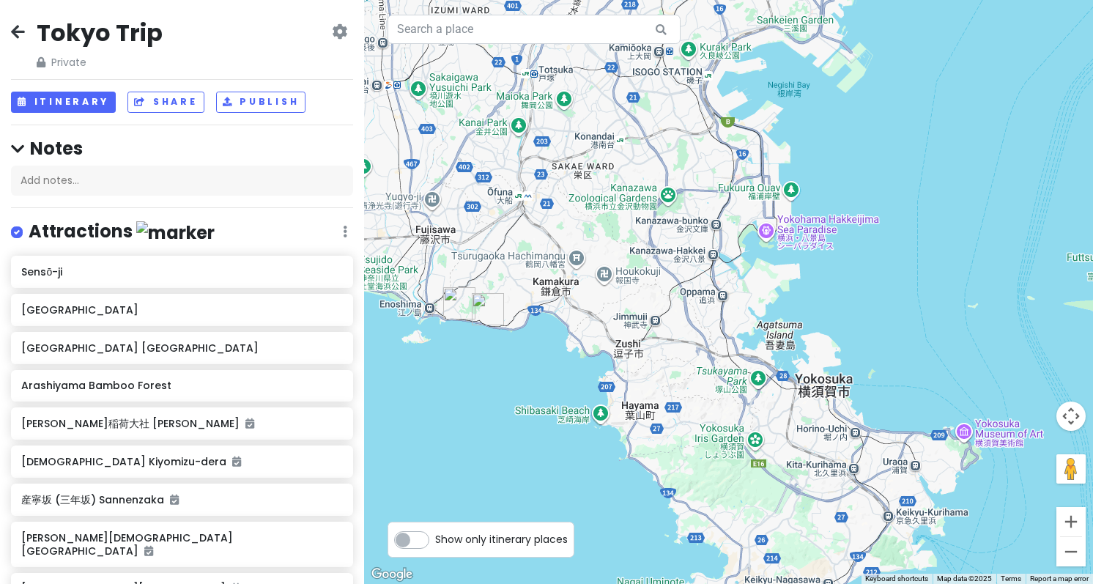
drag, startPoint x: 538, startPoint y: 352, endPoint x: 1106, endPoint y: 125, distance: 611.9
click at [1092, 125] on html "Tokyo Trip Private Change Dates Make a Copy Delete Trip Go Pro ⚡️ Give Feedback…" at bounding box center [546, 292] width 1093 height 584
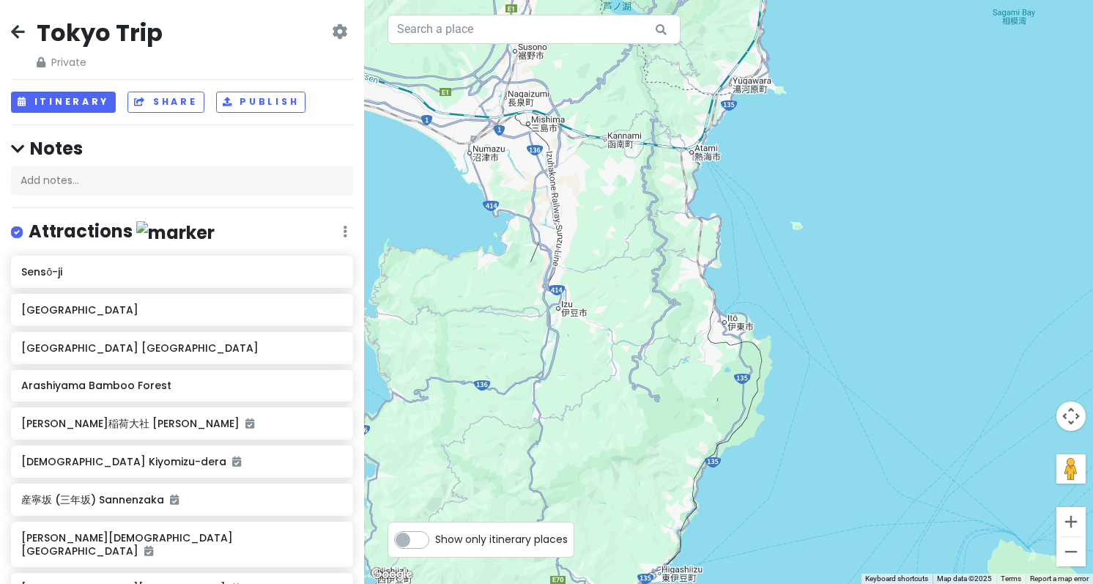
drag, startPoint x: 626, startPoint y: 403, endPoint x: 686, endPoint y: 225, distance: 187.9
click at [659, 190] on div at bounding box center [728, 292] width 729 height 584
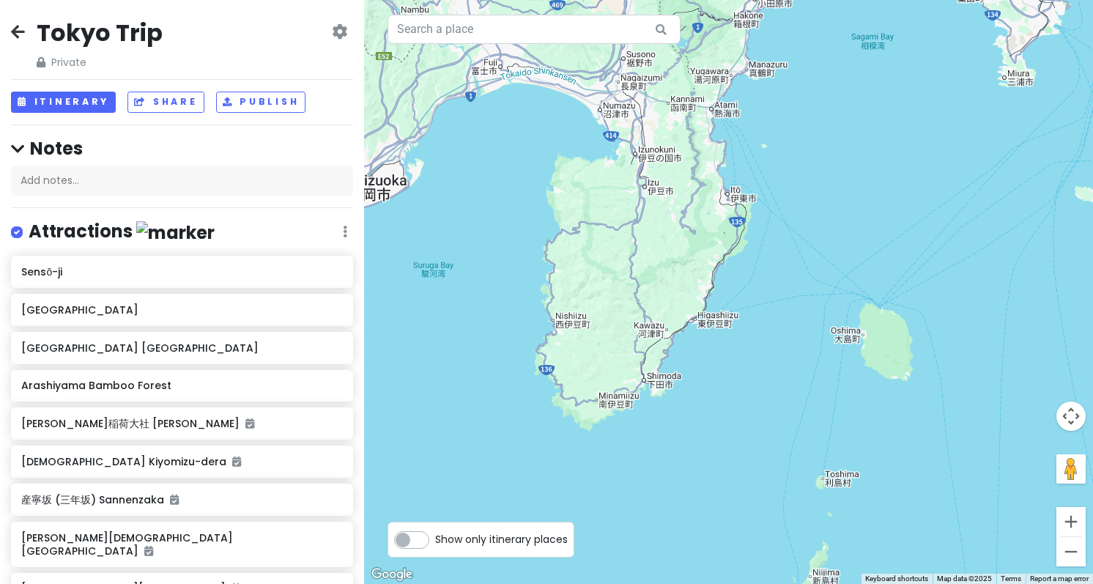
drag, startPoint x: 555, startPoint y: 347, endPoint x: 837, endPoint y: 305, distance: 284.5
click at [836, 305] on div at bounding box center [728, 292] width 729 height 584
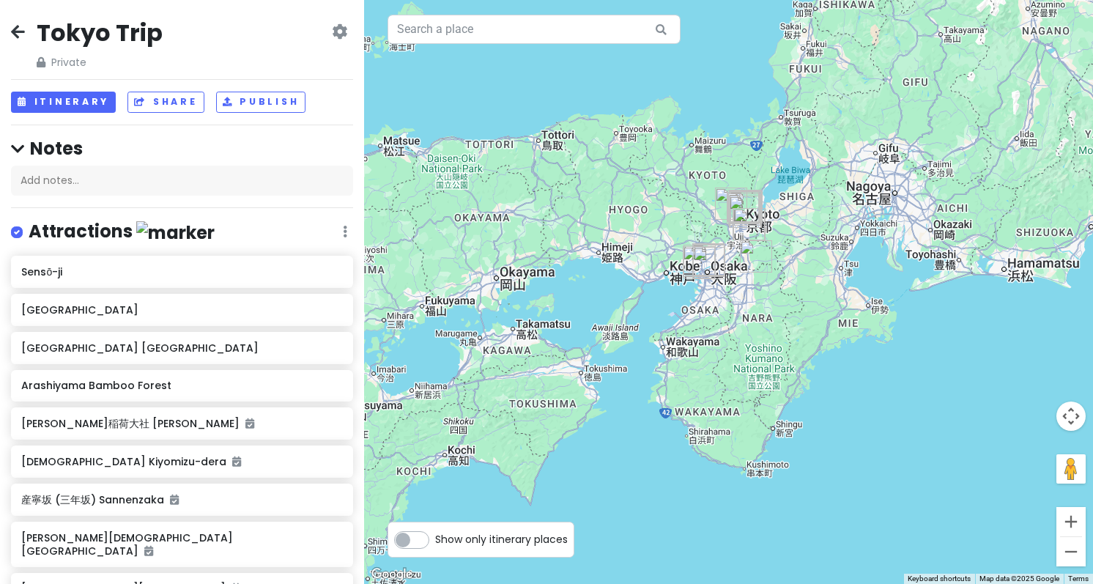
drag, startPoint x: 474, startPoint y: 316, endPoint x: 759, endPoint y: 276, distance: 287.7
click at [759, 276] on div at bounding box center [728, 292] width 729 height 584
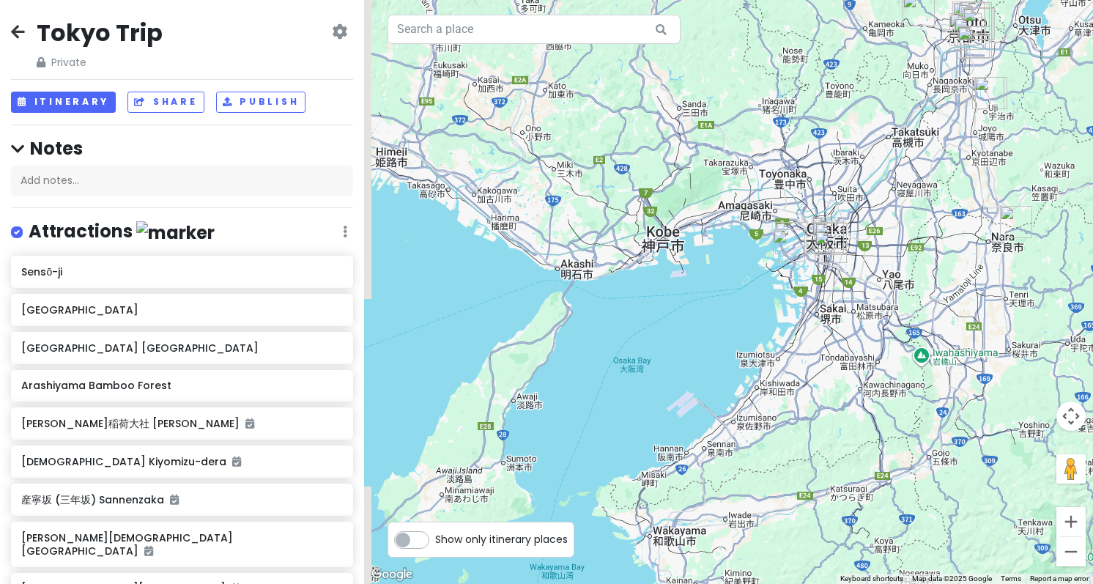
drag, startPoint x: 603, startPoint y: 284, endPoint x: 740, endPoint y: 267, distance: 138.0
click at [740, 267] on div at bounding box center [728, 292] width 729 height 584
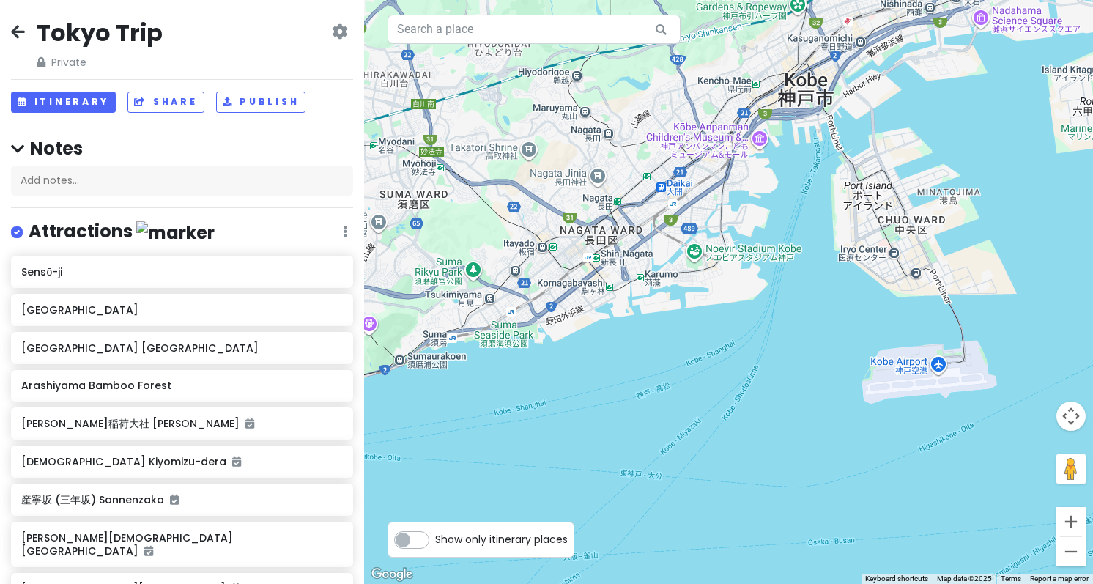
drag, startPoint x: 805, startPoint y: 102, endPoint x: 688, endPoint y: 275, distance: 209.5
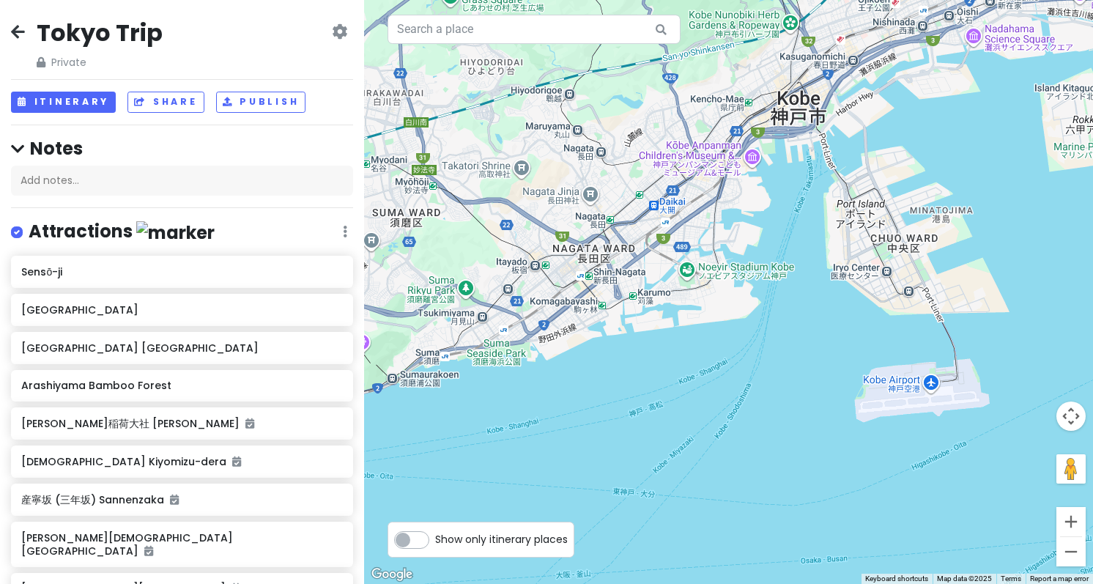
click at [905, 195] on div at bounding box center [728, 292] width 729 height 584
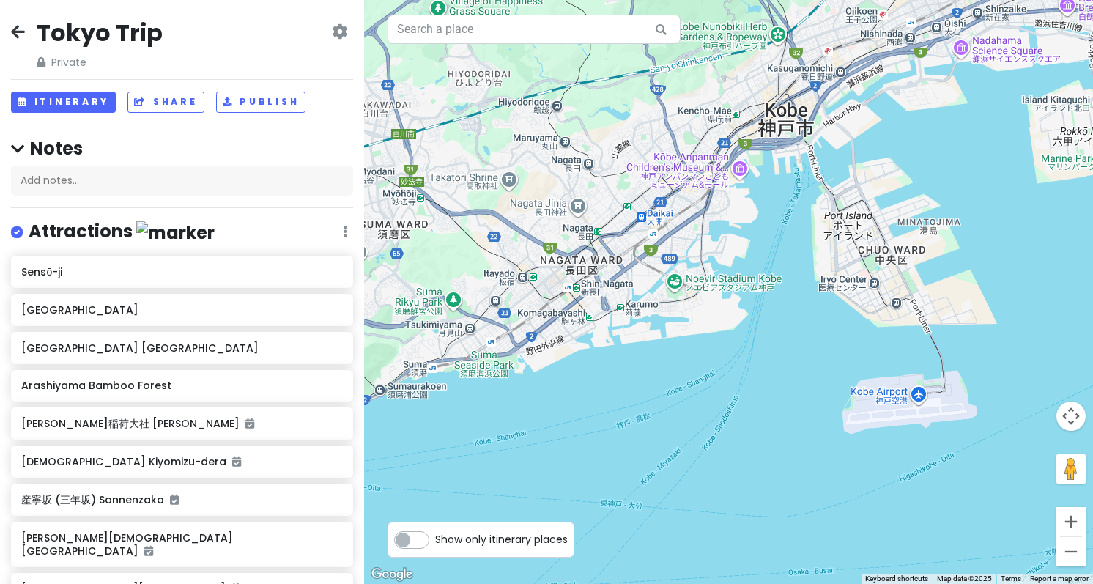
drag, startPoint x: 860, startPoint y: 262, endPoint x: 451, endPoint y: 360, distance: 420.4
click at [456, 363] on div at bounding box center [728, 292] width 729 height 584
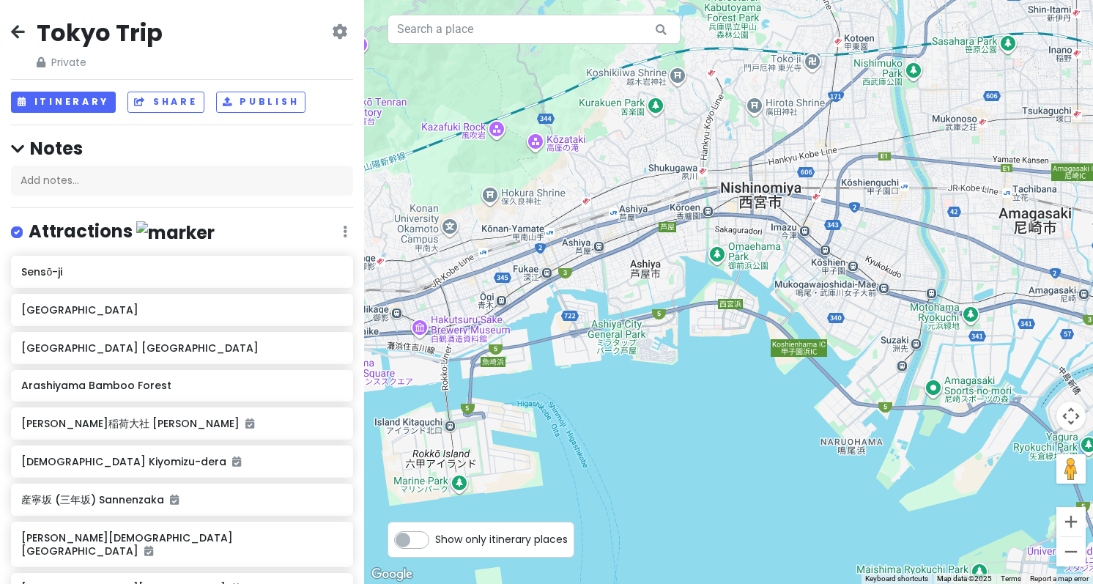
drag, startPoint x: 623, startPoint y: 151, endPoint x: 640, endPoint y: 333, distance: 182.4
click at [640, 333] on div at bounding box center [728, 292] width 729 height 584
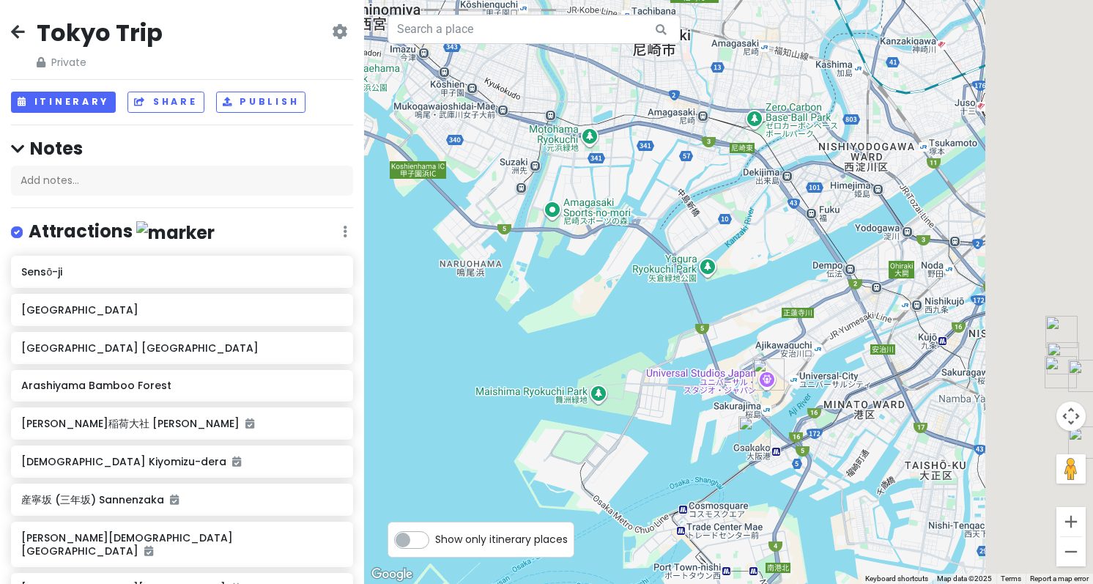
drag, startPoint x: 749, startPoint y: 382, endPoint x: 330, endPoint y: 220, distance: 449.2
click at [305, 223] on div "Tokyo Trip Private Change Dates Make a Copy Delete Trip Go Pro ⚡️ Give Feedback…" at bounding box center [546, 292] width 1093 height 584
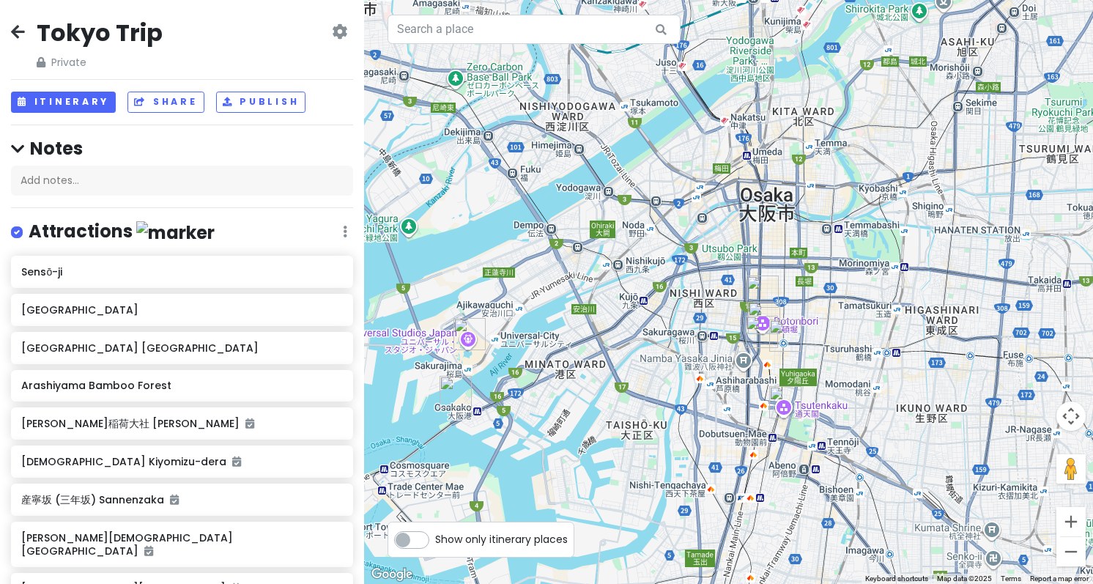
drag, startPoint x: 594, startPoint y: 304, endPoint x: 573, endPoint y: 153, distance: 152.4
click at [573, 153] on div at bounding box center [728, 292] width 729 height 584
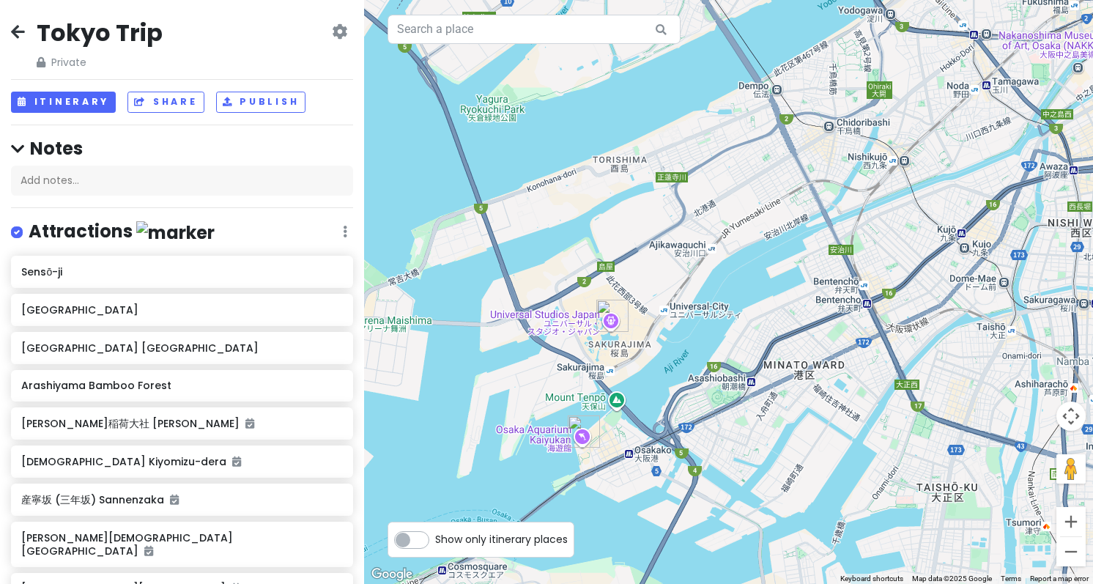
drag, startPoint x: 518, startPoint y: 379, endPoint x: 626, endPoint y: 344, distance: 114.2
click at [626, 344] on div at bounding box center [728, 292] width 729 height 584
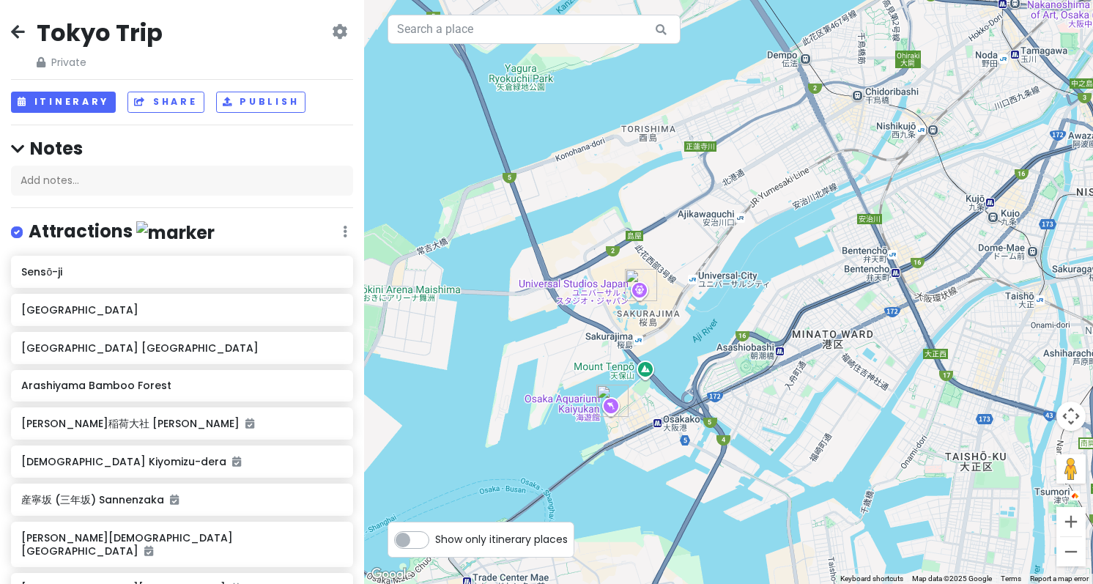
drag, startPoint x: 538, startPoint y: 388, endPoint x: 847, endPoint y: 134, distance: 399.8
click at [846, 134] on div at bounding box center [728, 292] width 729 height 584
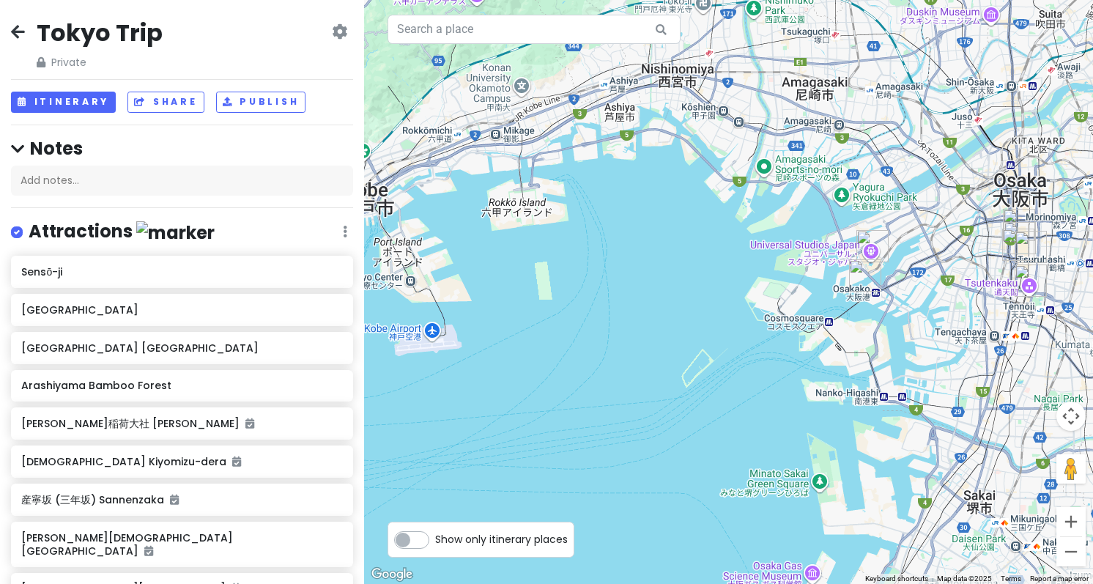
drag, startPoint x: 867, startPoint y: 234, endPoint x: 837, endPoint y: 344, distance: 113.9
click at [837, 344] on div at bounding box center [728, 292] width 729 height 584
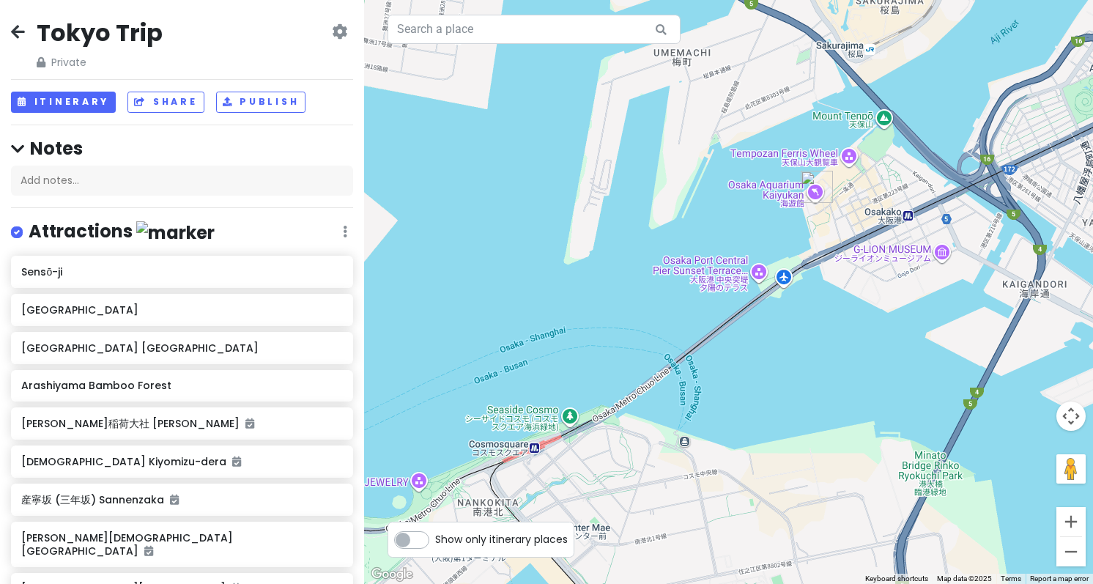
drag, startPoint x: 691, startPoint y: 257, endPoint x: 382, endPoint y: 190, distance: 315.7
click at [382, 190] on div at bounding box center [728, 292] width 729 height 584
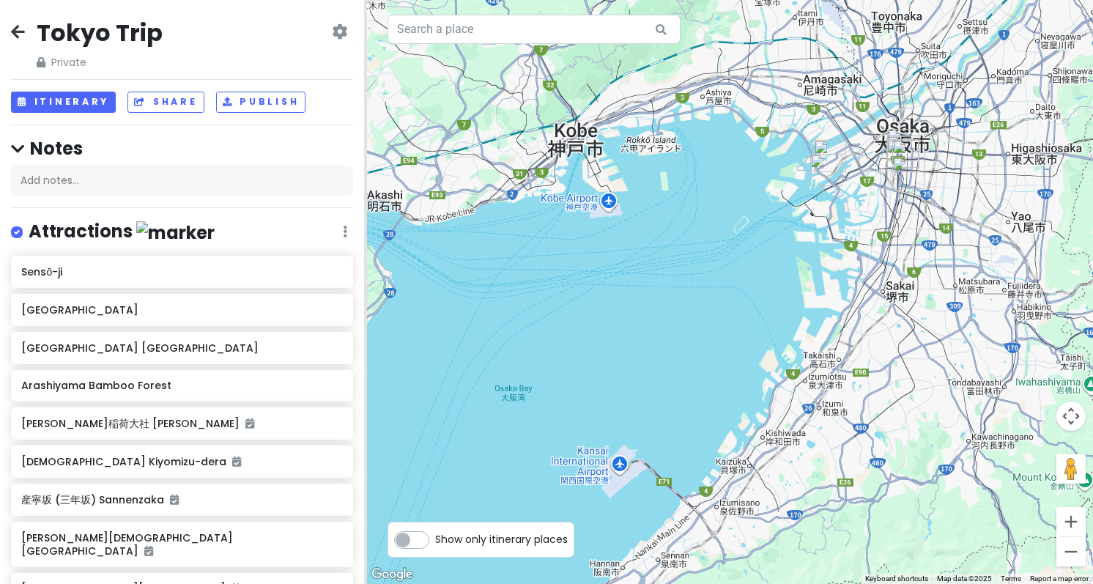
drag, startPoint x: 645, startPoint y: 319, endPoint x: 904, endPoint y: 155, distance: 306.3
click at [904, 155] on div at bounding box center [728, 292] width 729 height 584
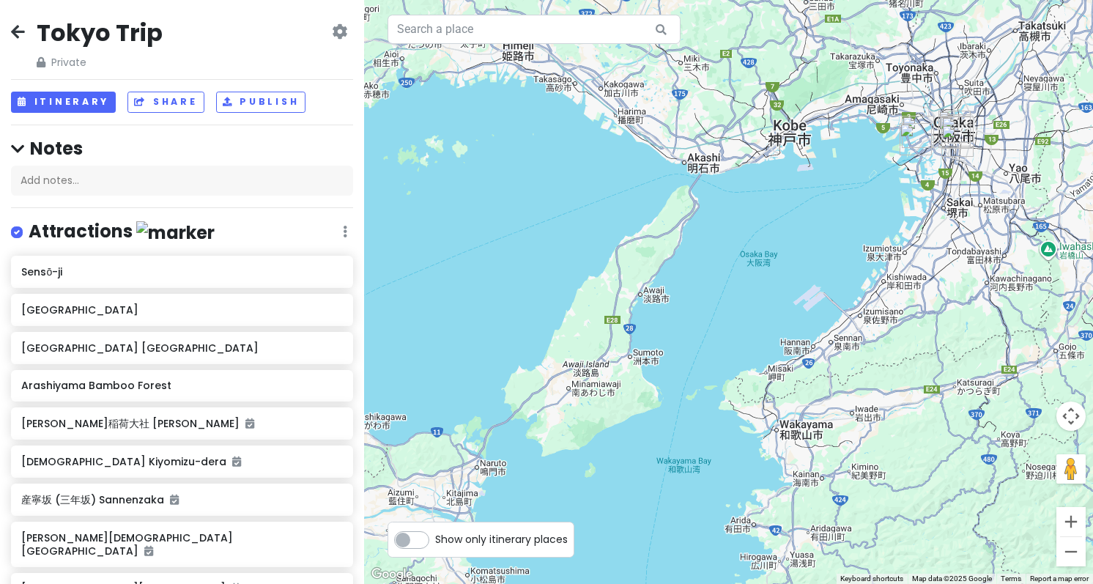
drag, startPoint x: 878, startPoint y: 197, endPoint x: 726, endPoint y: 200, distance: 152.4
click at [726, 200] on div at bounding box center [728, 292] width 729 height 584
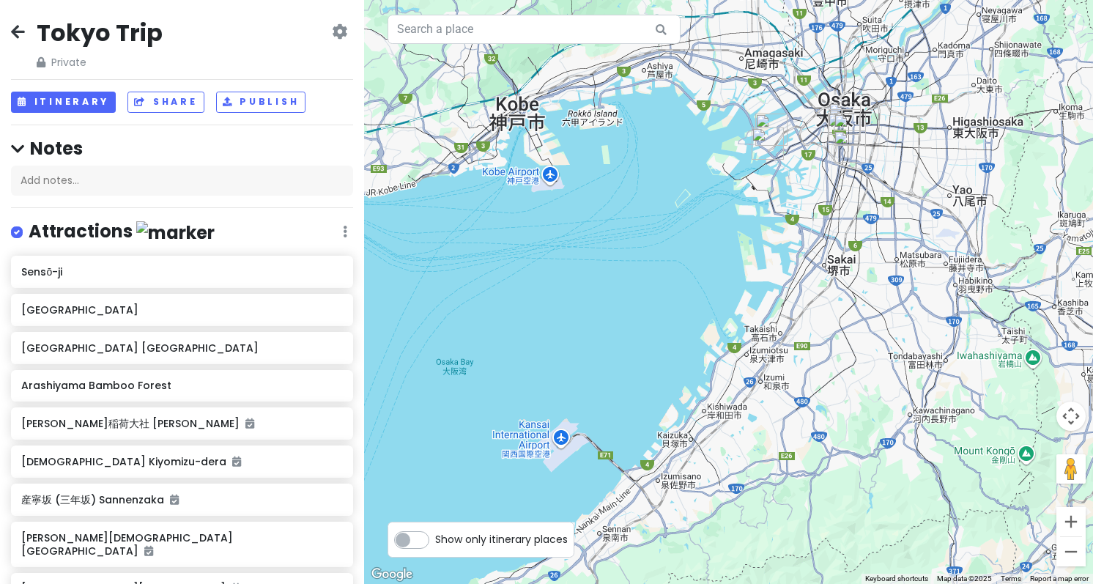
drag, startPoint x: 666, startPoint y: 168, endPoint x: 773, endPoint y: 199, distance: 111.3
click at [773, 199] on div at bounding box center [728, 292] width 729 height 584
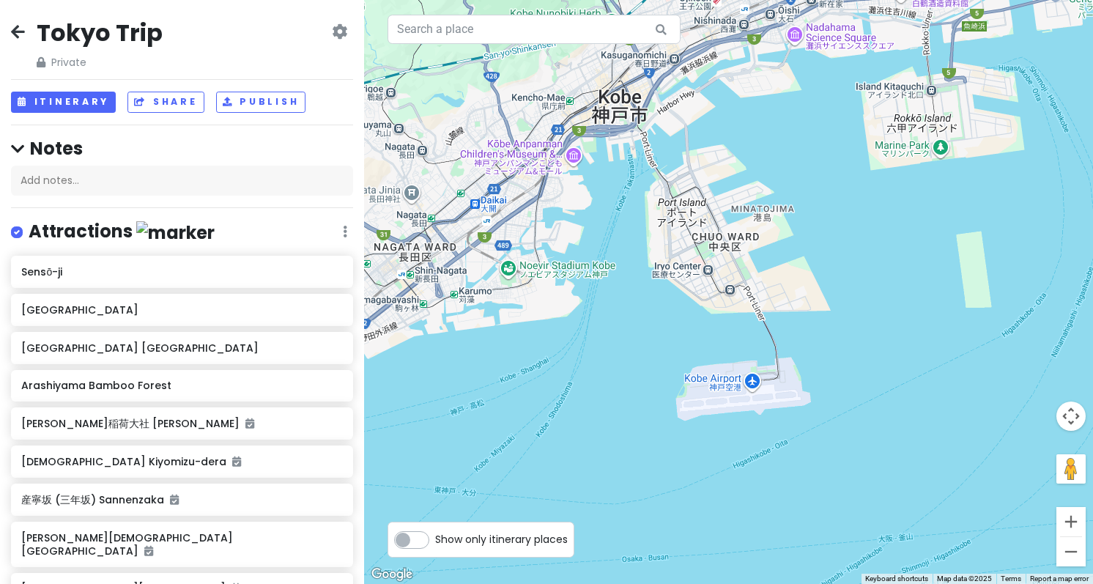
drag, startPoint x: 685, startPoint y: 187, endPoint x: 747, endPoint y: 319, distance: 145.8
click at [747, 336] on div at bounding box center [728, 292] width 729 height 584
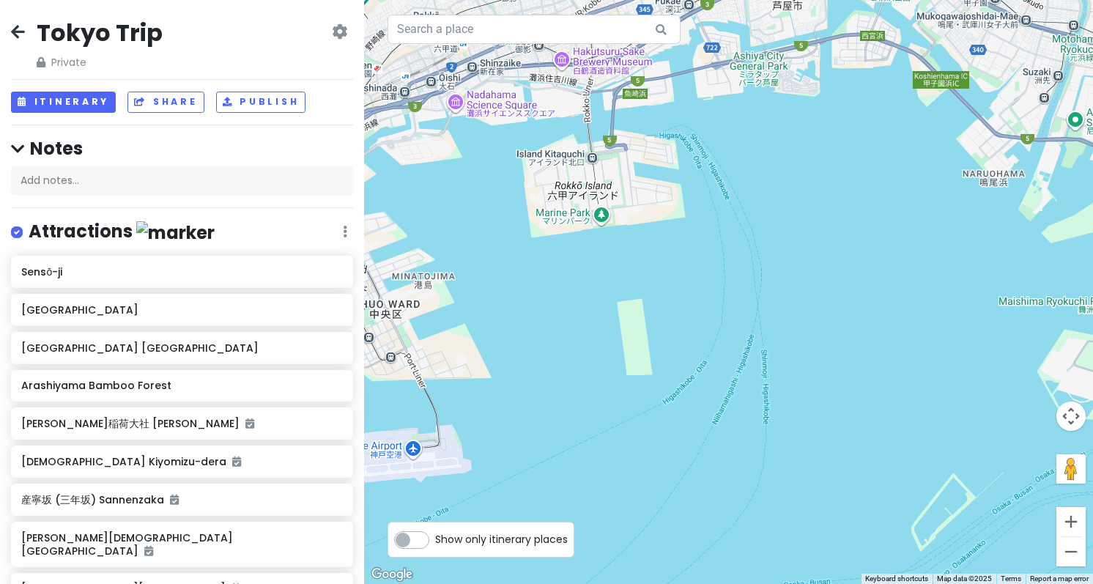
drag, startPoint x: 999, startPoint y: 275, endPoint x: 589, endPoint y: 196, distance: 417.6
click at [589, 196] on div at bounding box center [728, 292] width 729 height 584
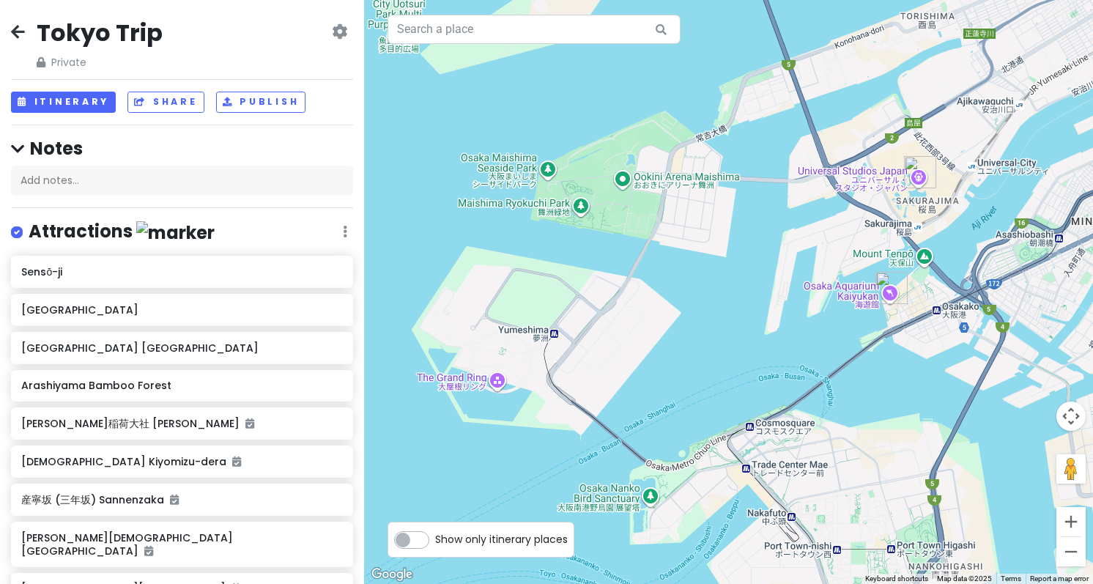
drag, startPoint x: 905, startPoint y: 264, endPoint x: 773, endPoint y: 255, distance: 132.2
click at [773, 255] on div at bounding box center [728, 292] width 729 height 584
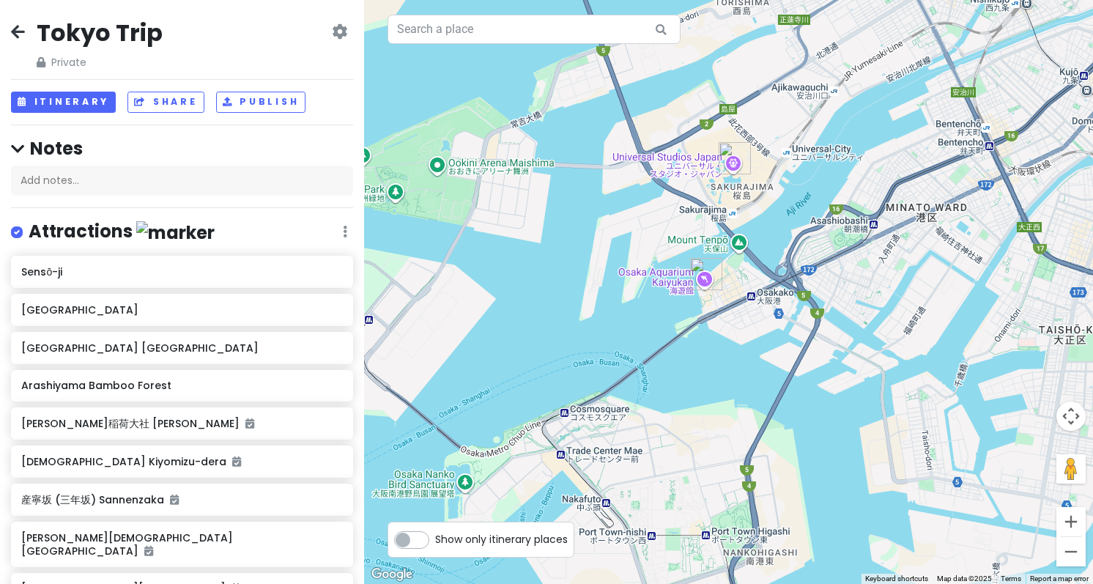
drag, startPoint x: 846, startPoint y: 269, endPoint x: 631, endPoint y: 258, distance: 214.9
click at [634, 258] on div at bounding box center [728, 292] width 729 height 584
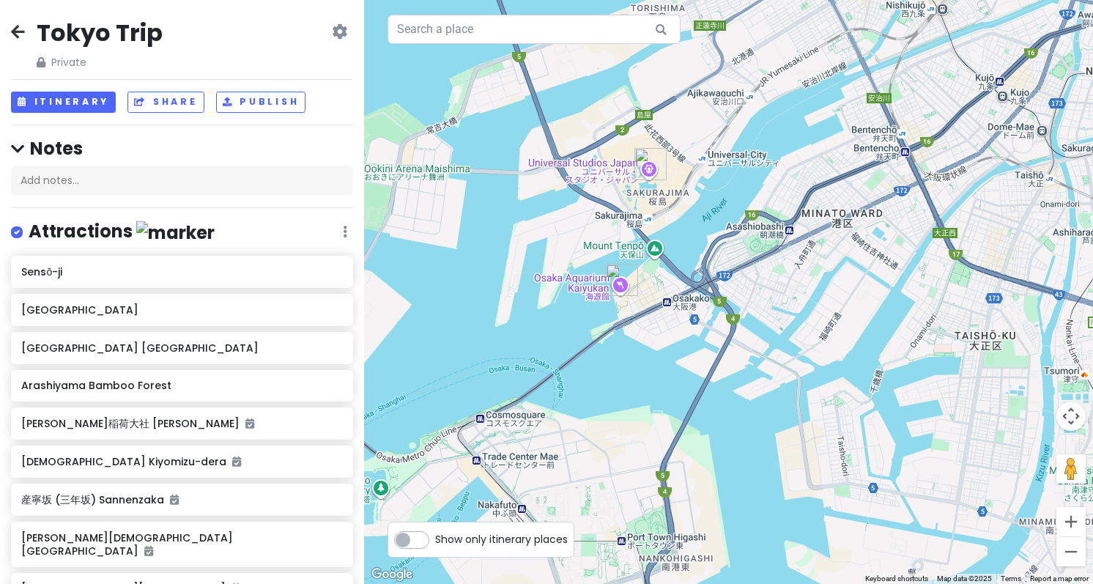
drag, startPoint x: 789, startPoint y: 290, endPoint x: 756, endPoint y: 289, distance: 33.0
click at [756, 289] on div at bounding box center [728, 292] width 729 height 584
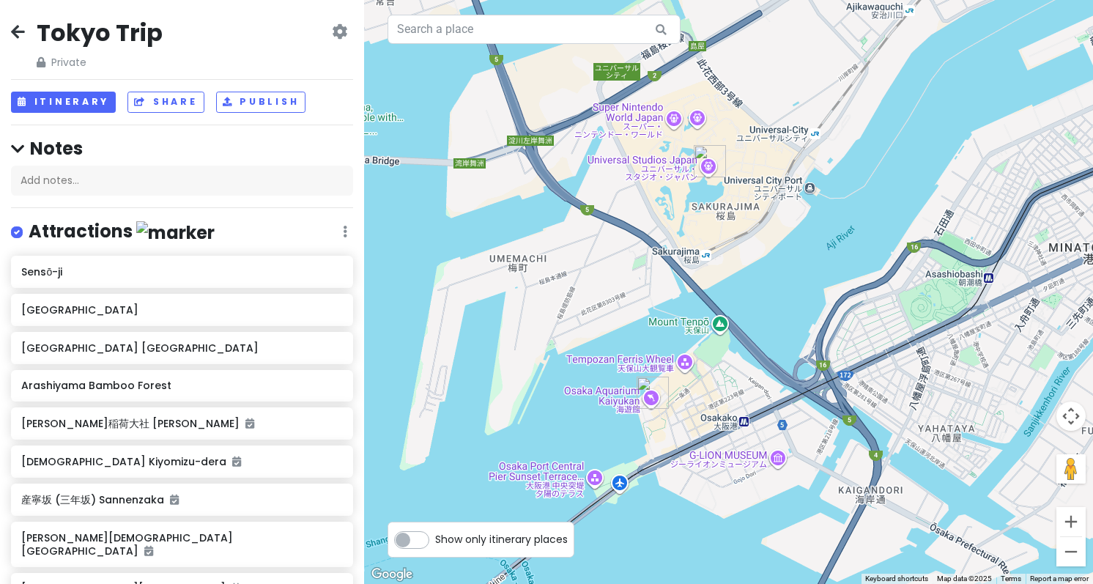
drag, startPoint x: 562, startPoint y: 248, endPoint x: 584, endPoint y: 391, distance: 145.2
click at [584, 391] on div at bounding box center [728, 292] width 729 height 584
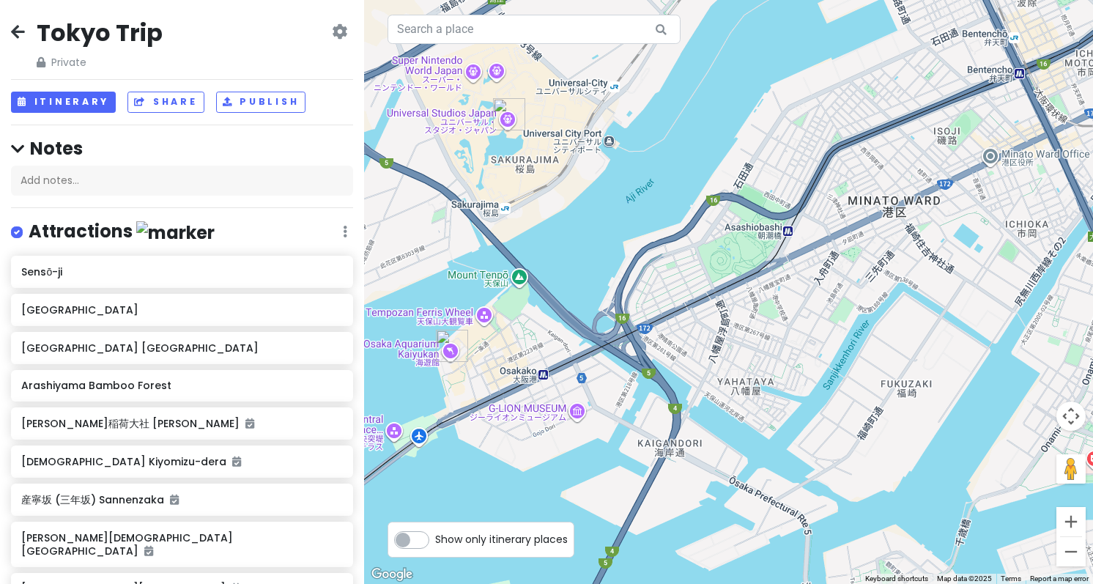
drag, startPoint x: 774, startPoint y: 325, endPoint x: 572, endPoint y: 276, distance: 207.9
click at [572, 276] on div at bounding box center [728, 292] width 729 height 584
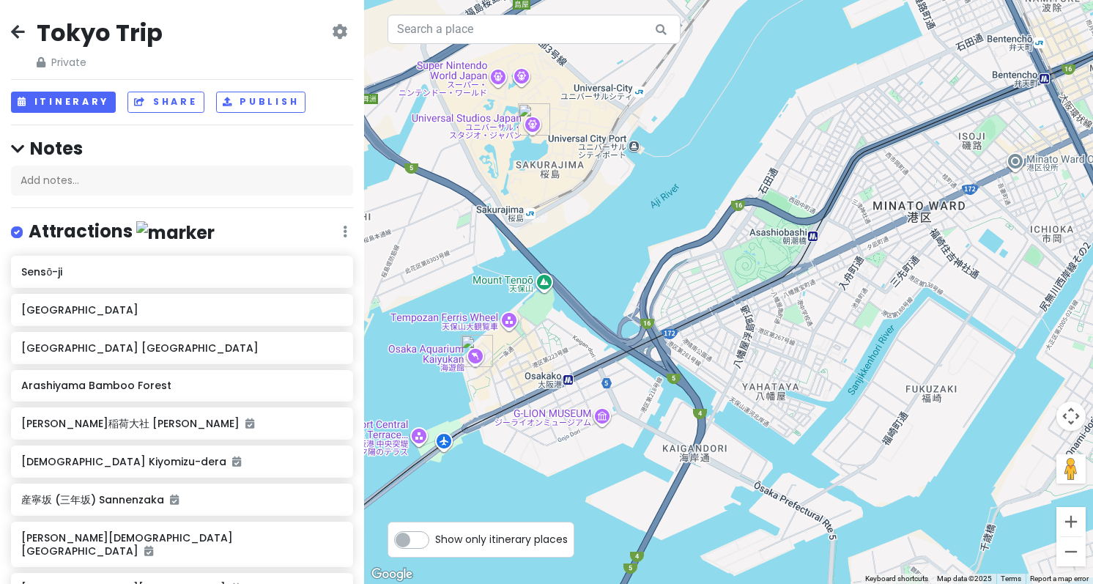
drag, startPoint x: 610, startPoint y: 248, endPoint x: 788, endPoint y: 270, distance: 179.4
click at [788, 270] on div at bounding box center [728, 292] width 729 height 584
